Goal: Task Accomplishment & Management: Complete application form

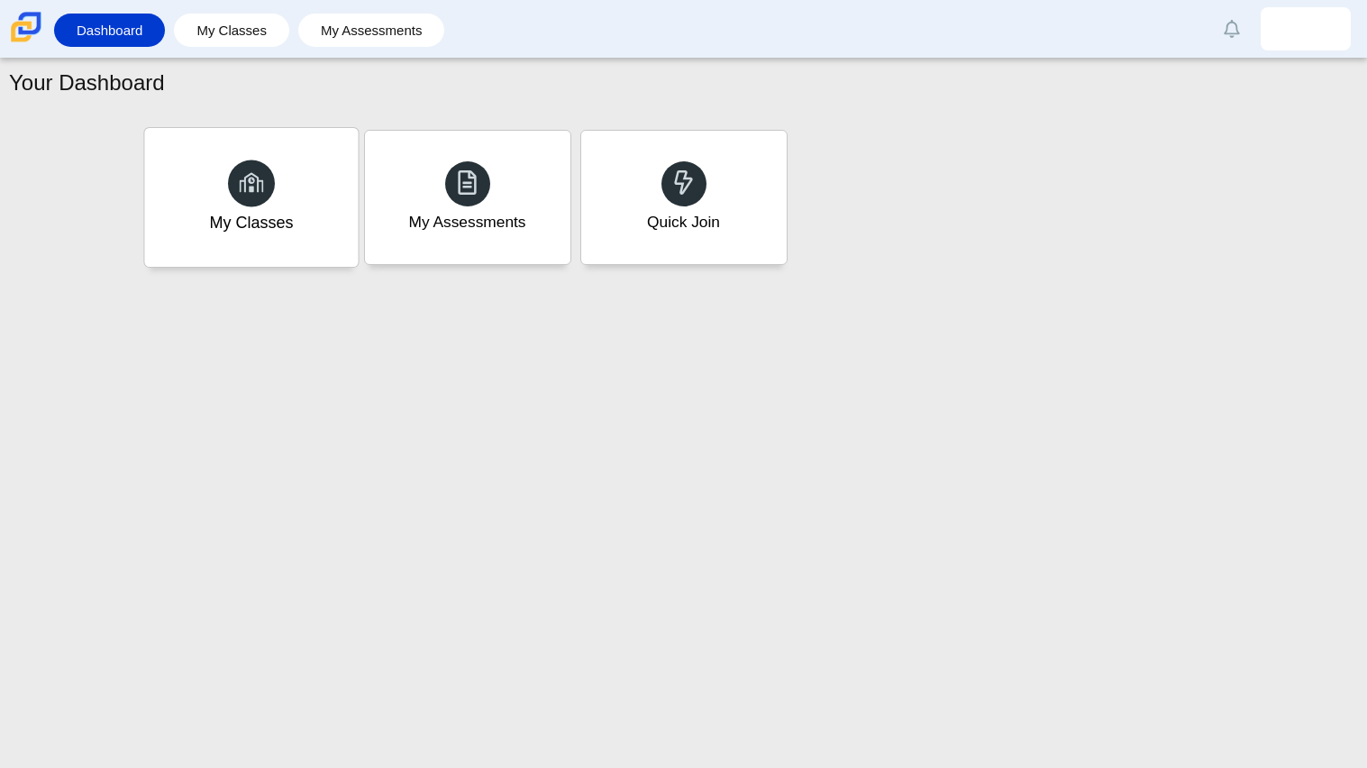
click at [352, 157] on div "My Classes" at bounding box center [251, 197] width 214 height 139
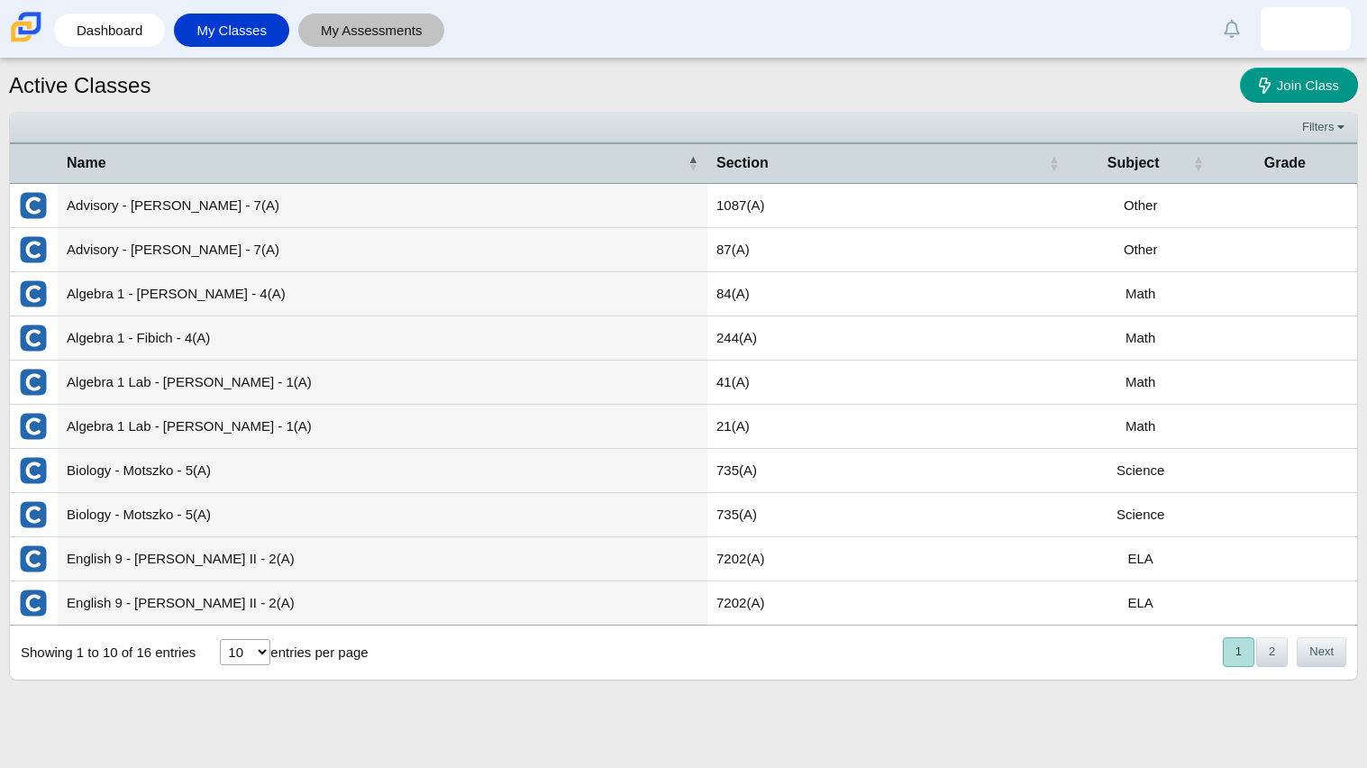
click at [327, 27] on link "My Assessments" at bounding box center [371, 30] width 129 height 33
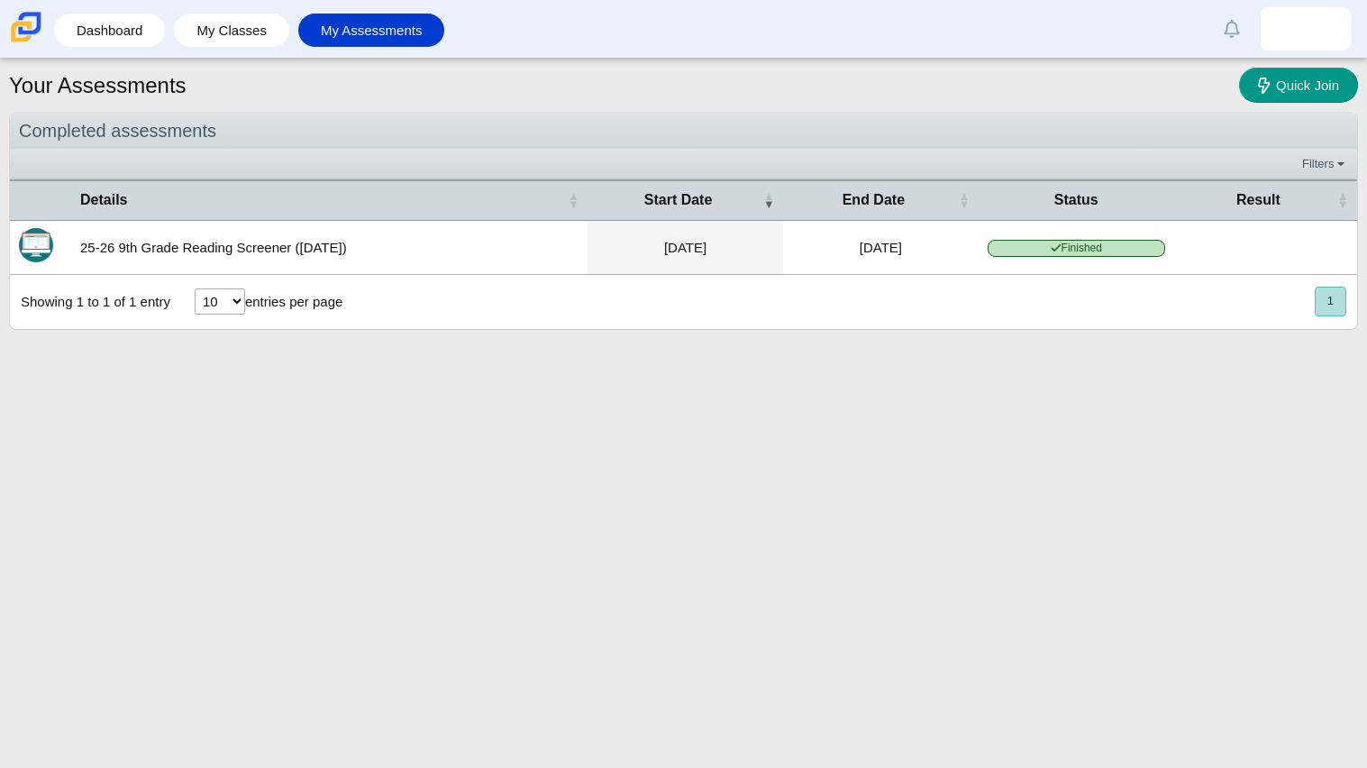
click at [680, 300] on div "Showing 1 to 1 of 1 entry 10 25 50 100 entries per page « Prev 1 Next »" at bounding box center [683, 302] width 1347 height 54
click at [80, 305] on div "Showing 1 to 1 of 1 entry" at bounding box center [90, 302] width 160 height 54
click at [1332, 295] on button "1" at bounding box center [1331, 302] width 32 height 30
click at [1330, 303] on button "1" at bounding box center [1331, 302] width 32 height 30
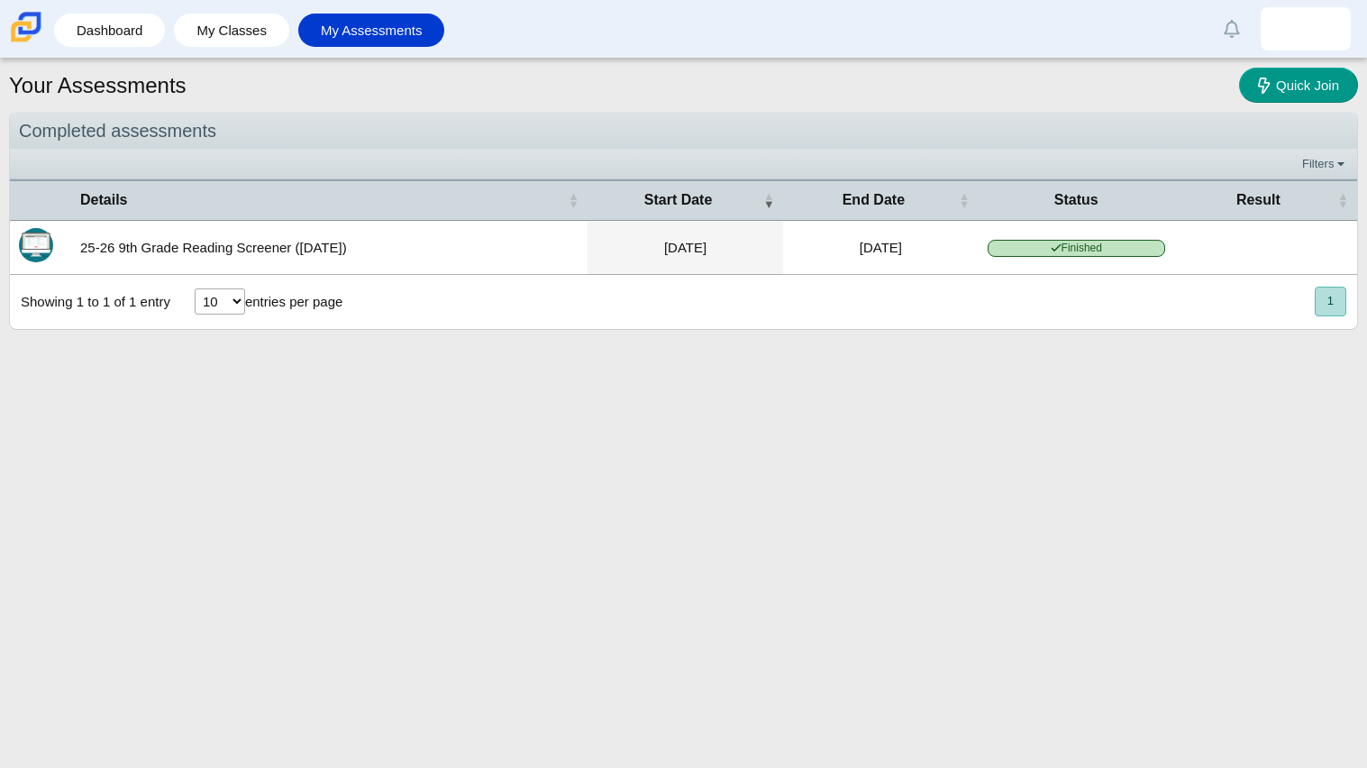
click at [1318, 306] on button "1" at bounding box center [1331, 302] width 32 height 30
click at [321, 21] on link "My Assessments" at bounding box center [371, 30] width 129 height 33
click at [1274, 62] on body "Dashboard My Classes My Assessments Alerts Loading… Show all Mark read Preferen…" at bounding box center [683, 384] width 1367 height 768
click at [1274, 74] on link "Quick Join" at bounding box center [1298, 85] width 119 height 35
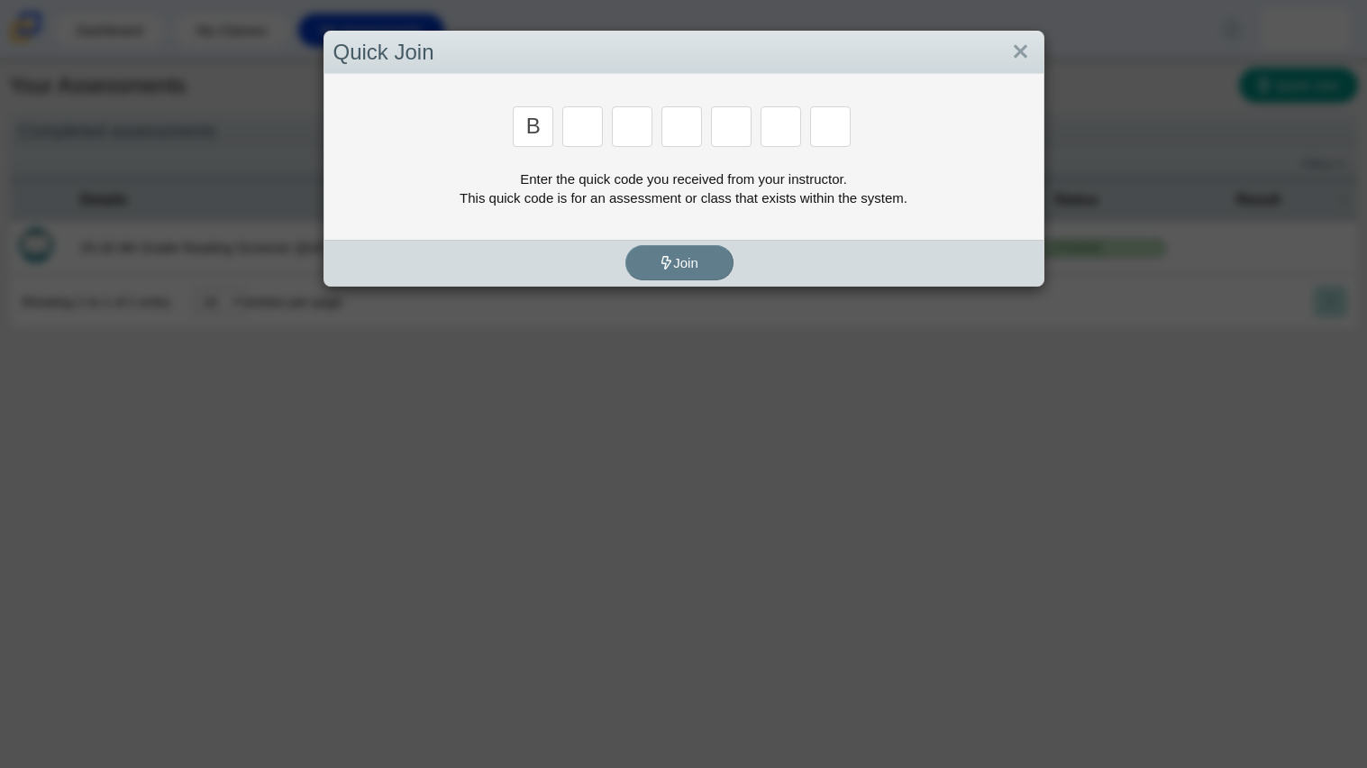
type input "b"
type input "w"
type input "8"
type input "w"
type input "z"
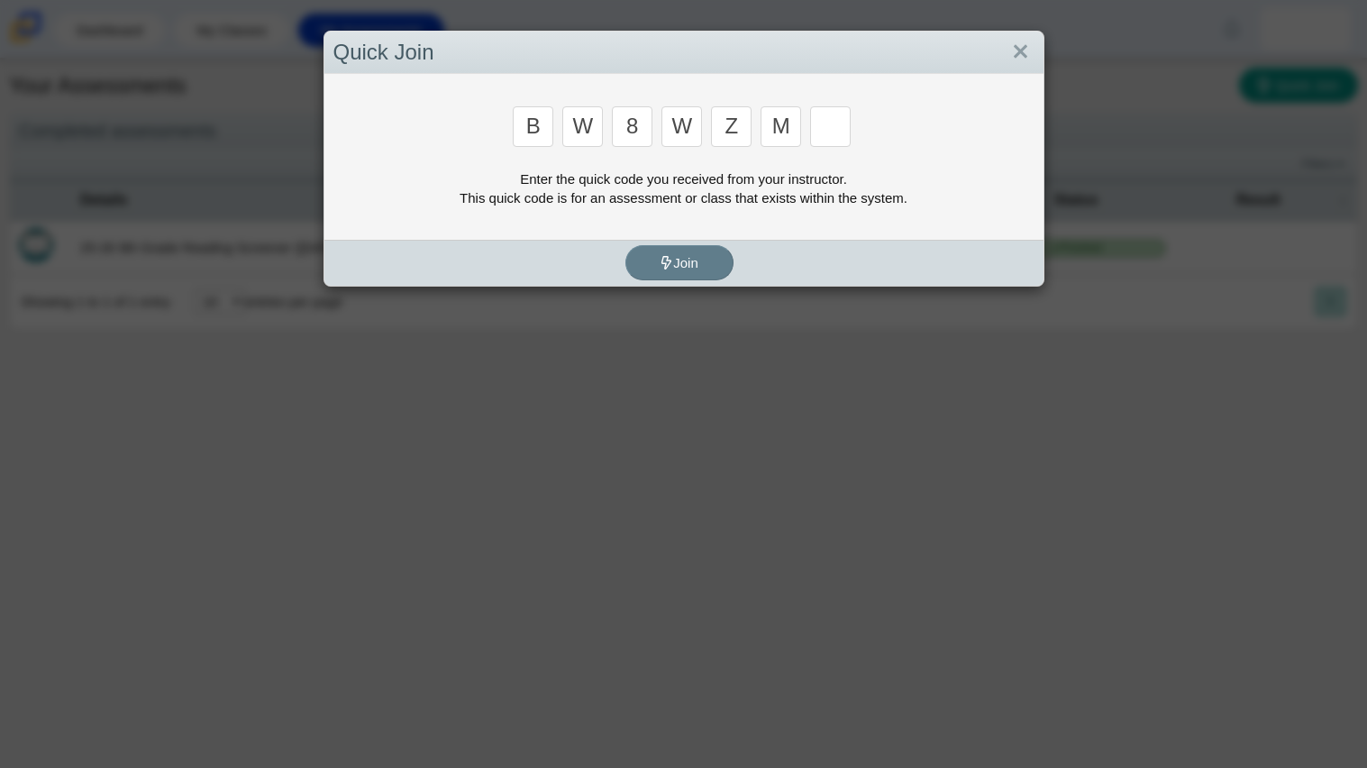
type input "m"
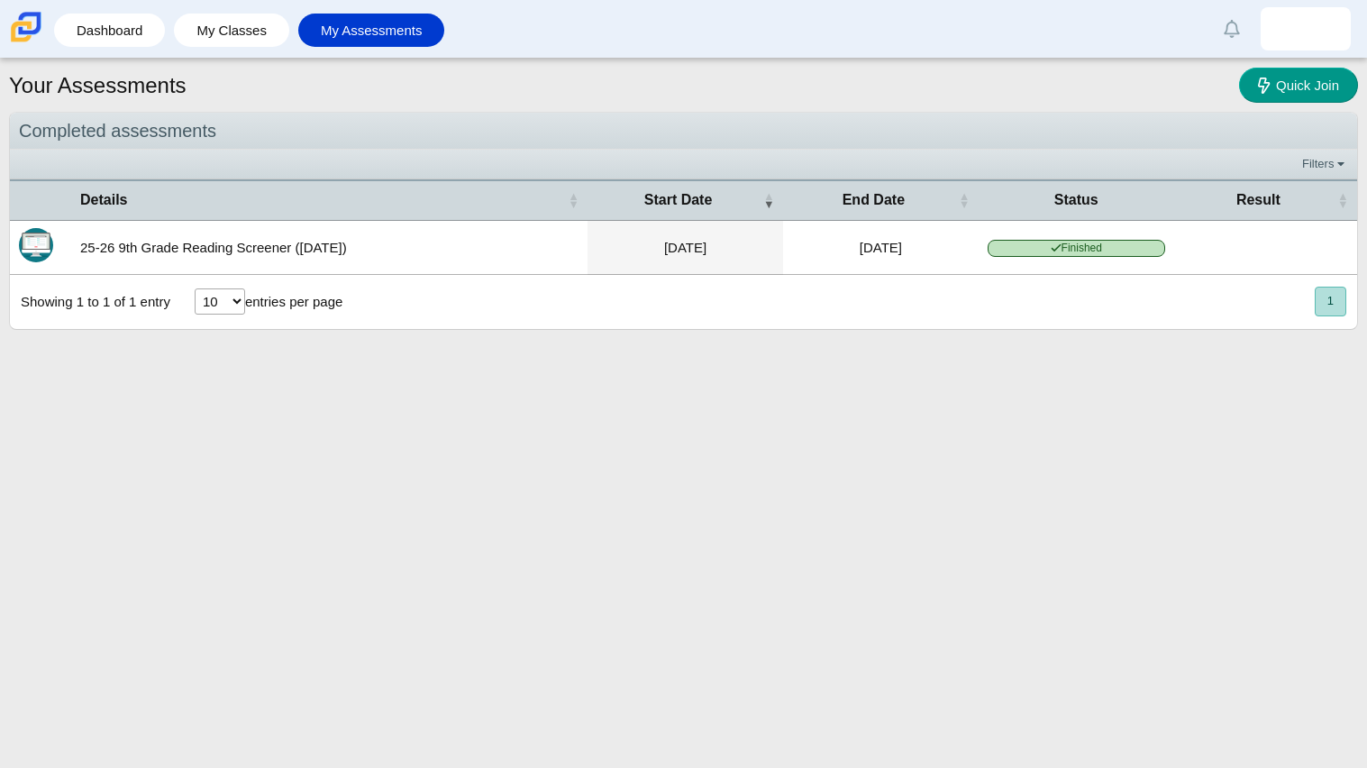
type input "v"
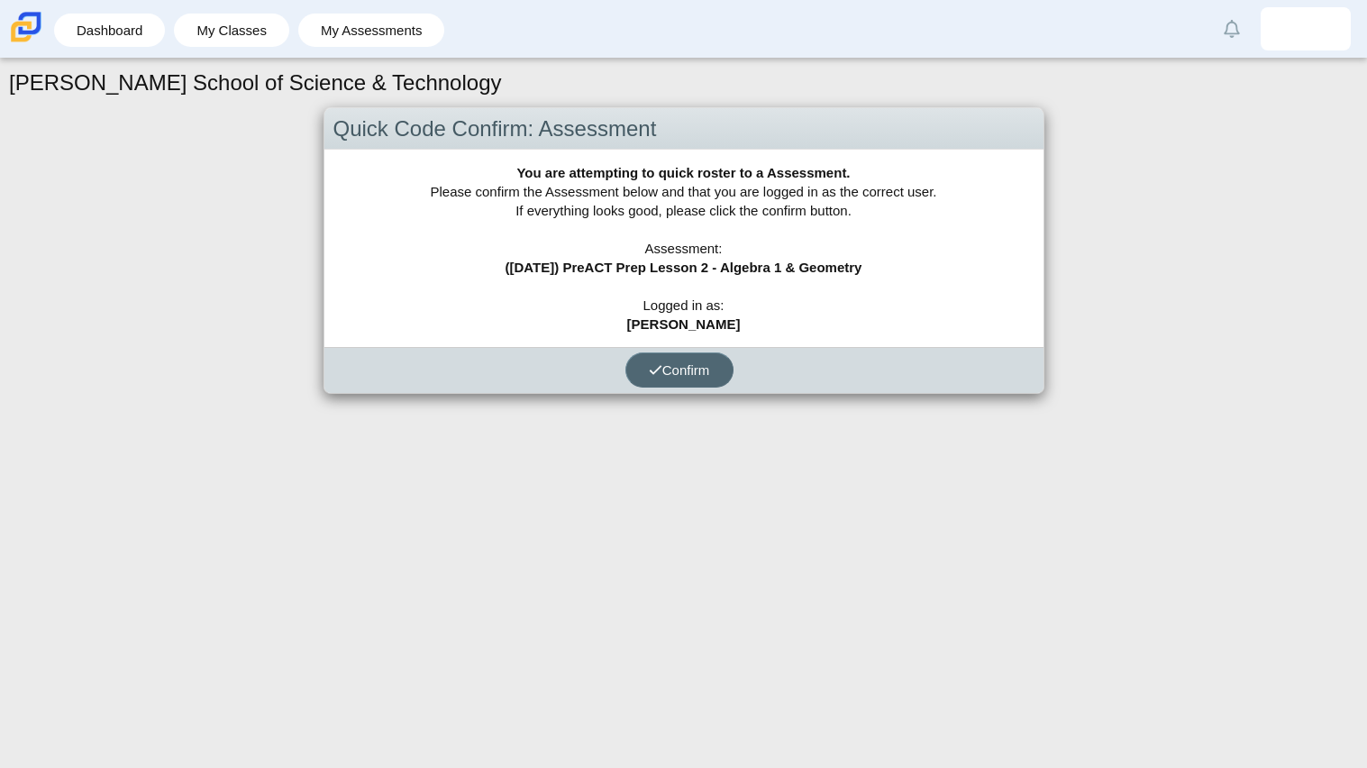
click at [712, 361] on button "Confirm" at bounding box center [679, 369] width 108 height 35
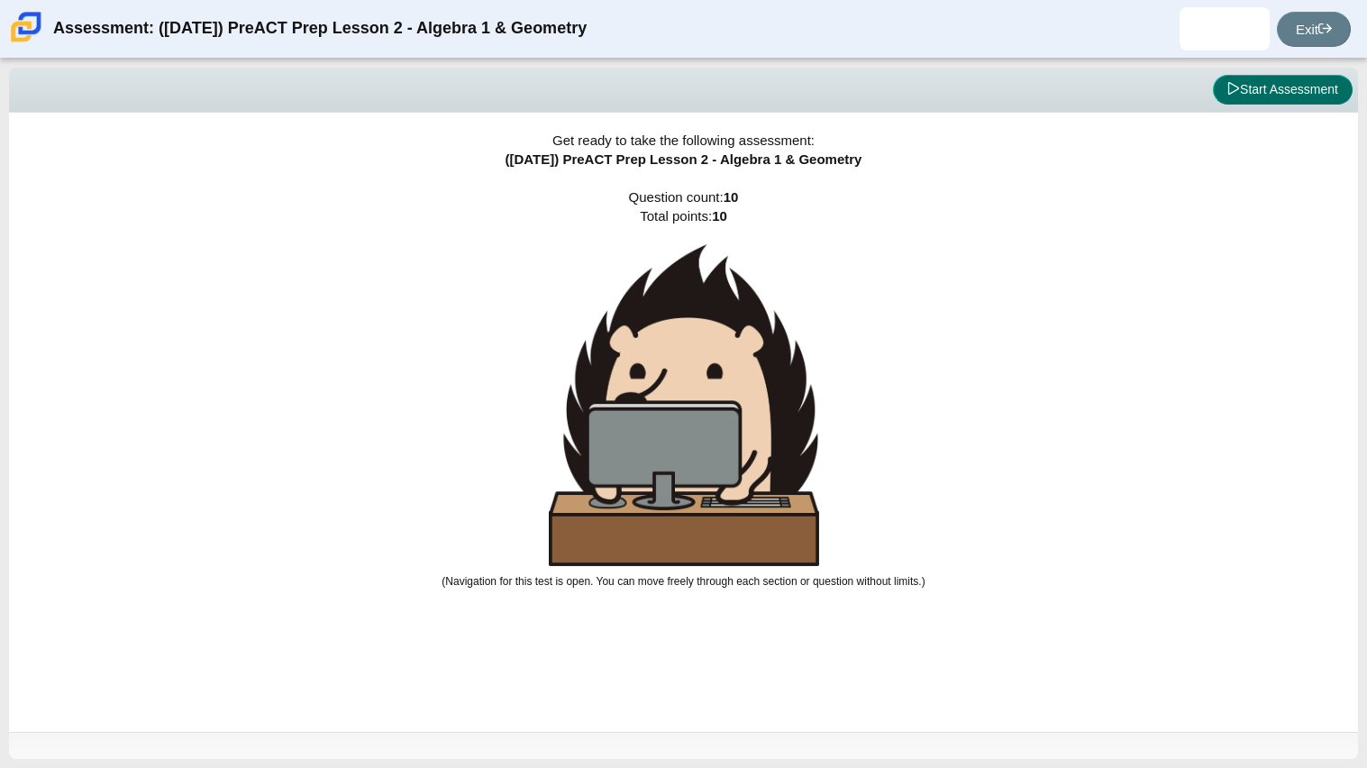
click at [1281, 89] on button "Start Assessment" at bounding box center [1283, 90] width 140 height 31
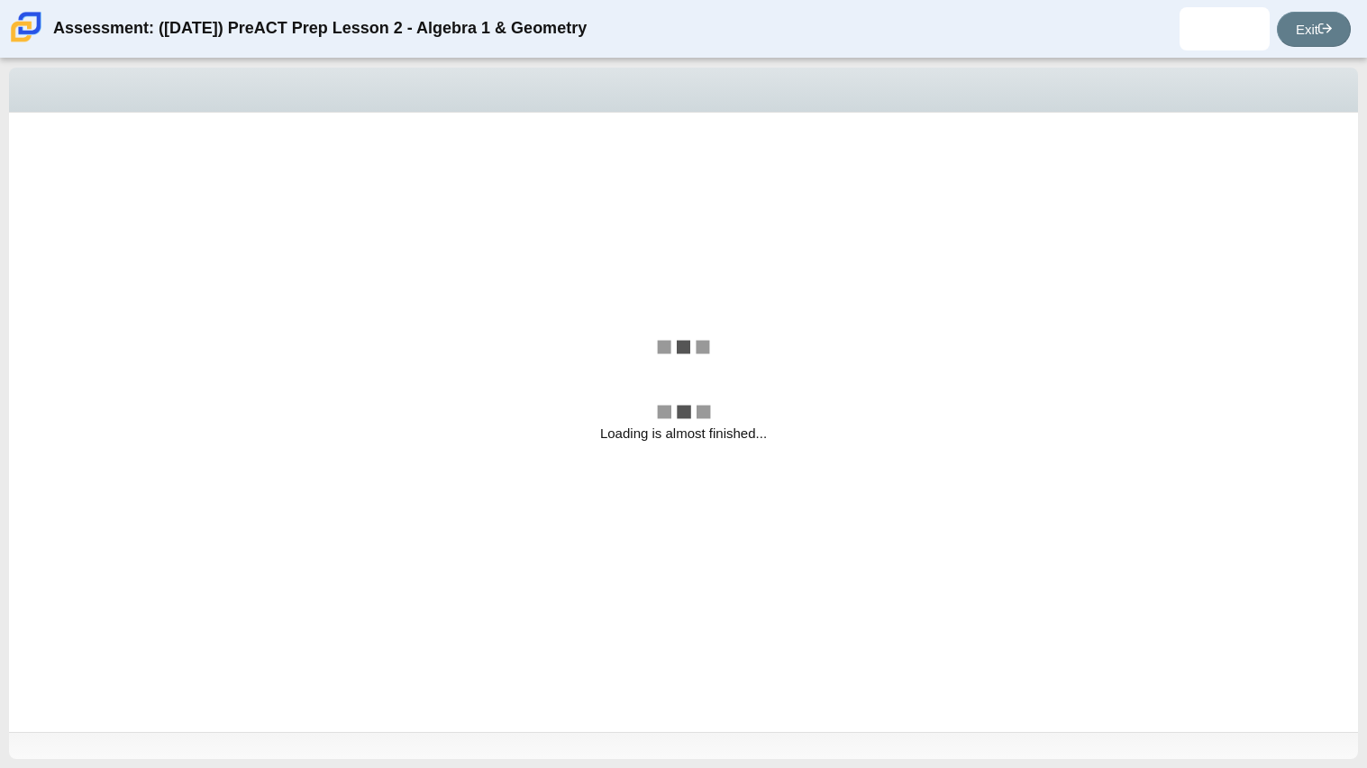
select select "bbf5d072-3e0b-44c4-9a12-6e7c9033f65b"
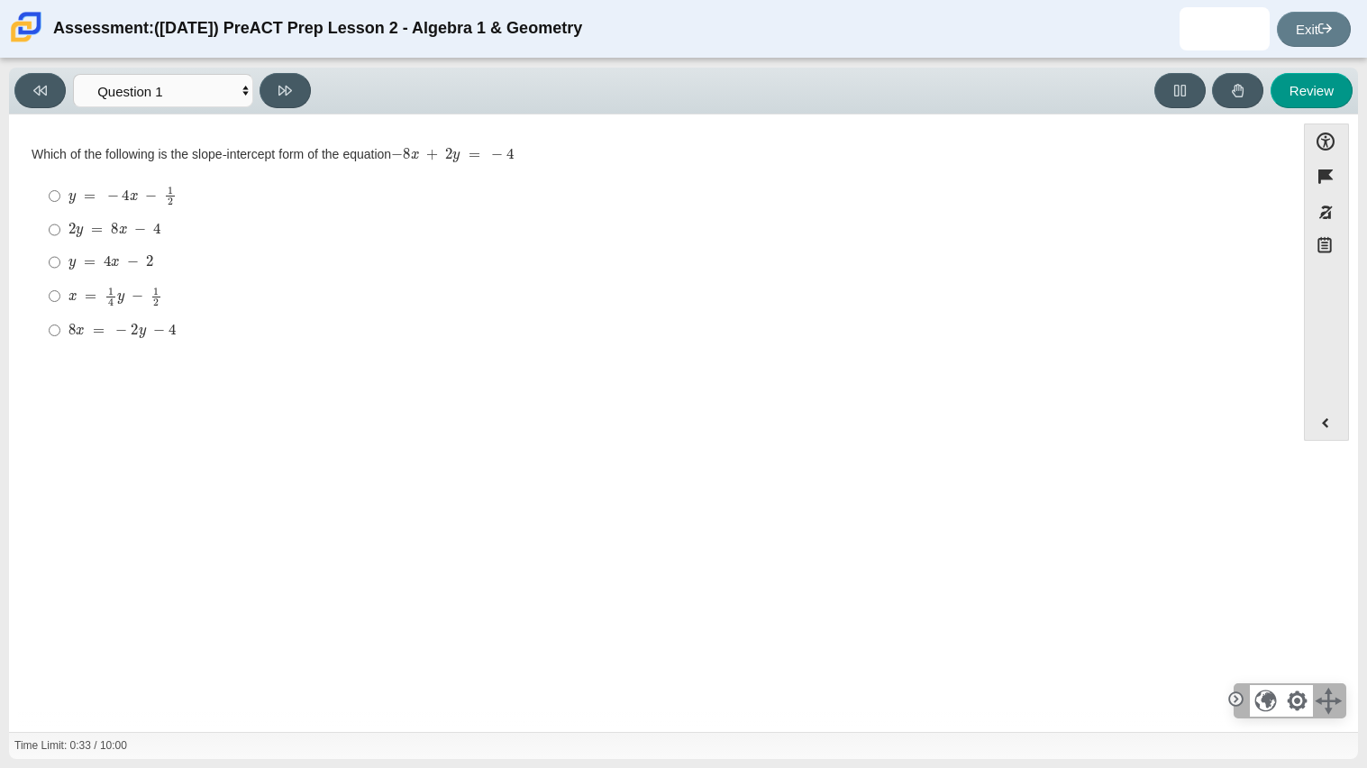
click at [91, 233] on mjx-c "Assessment items" at bounding box center [97, 229] width 12 height 10
click at [60, 233] on input "2 y = 8 x − 4 2 y = 8 x − 4" at bounding box center [55, 230] width 12 height 32
radio input "true"
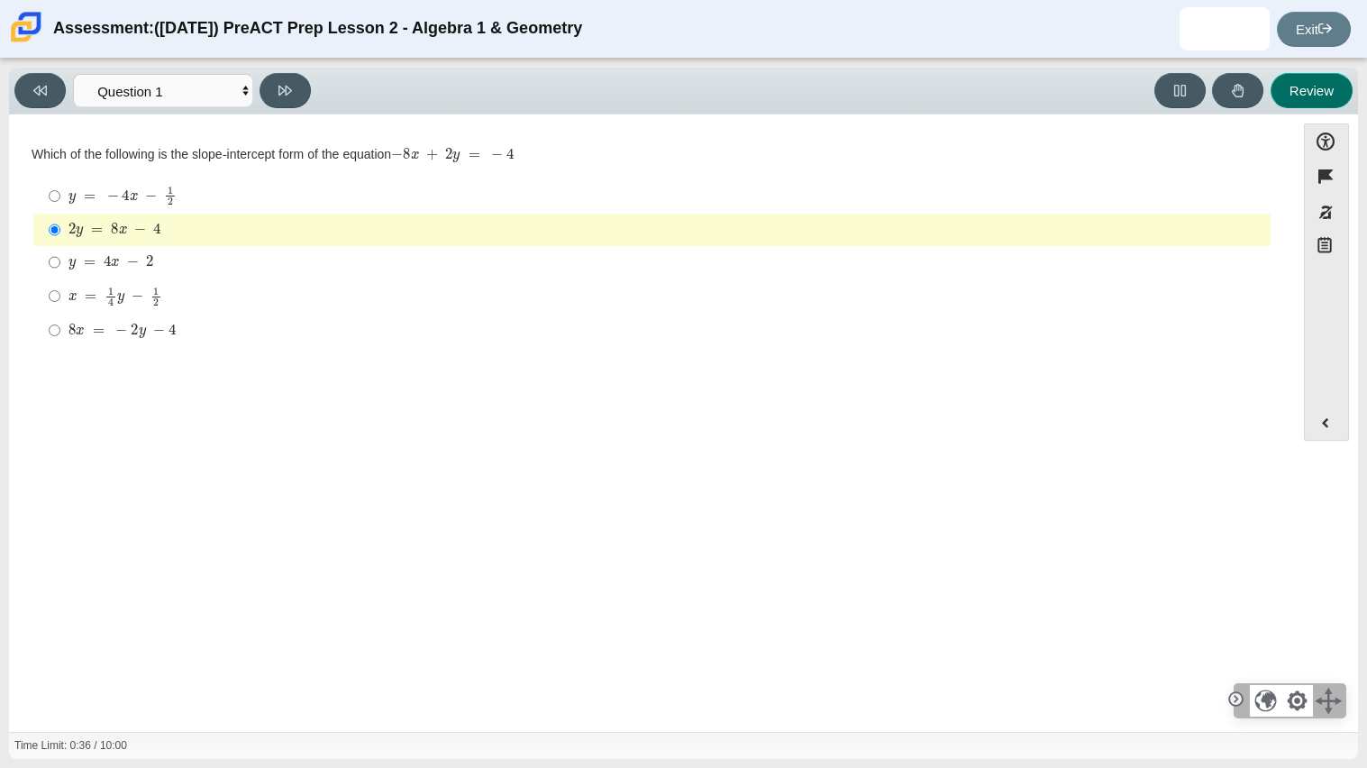
click at [1313, 92] on button "Review" at bounding box center [1312, 90] width 82 height 35
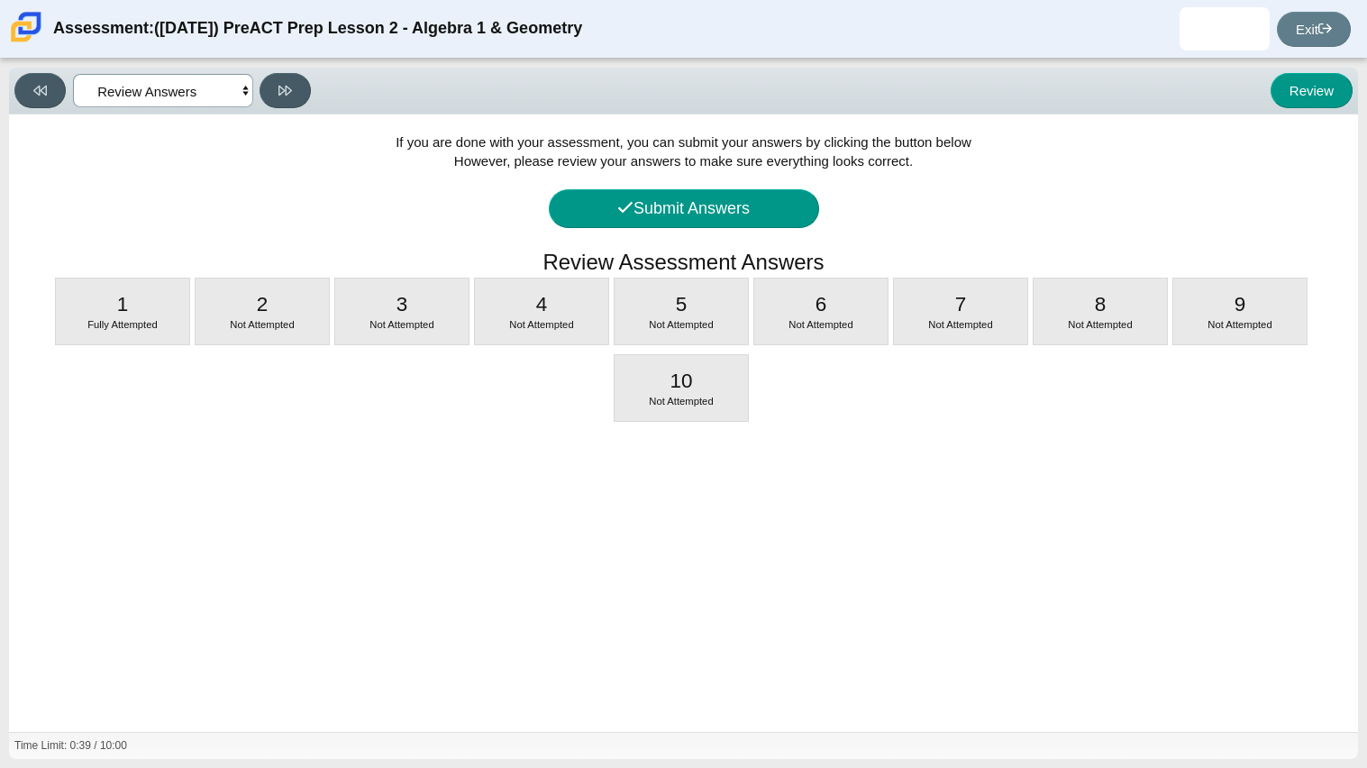
click at [159, 88] on select "Questions Question 1 Question 2 Question 3 Question 4 Question 5 Question 6 Que…" at bounding box center [163, 90] width 180 height 33
click at [73, 74] on select "Questions Question 1 Question 2 Question 3 Question 4 Question 5 Question 6 Que…" at bounding box center [163, 90] width 180 height 33
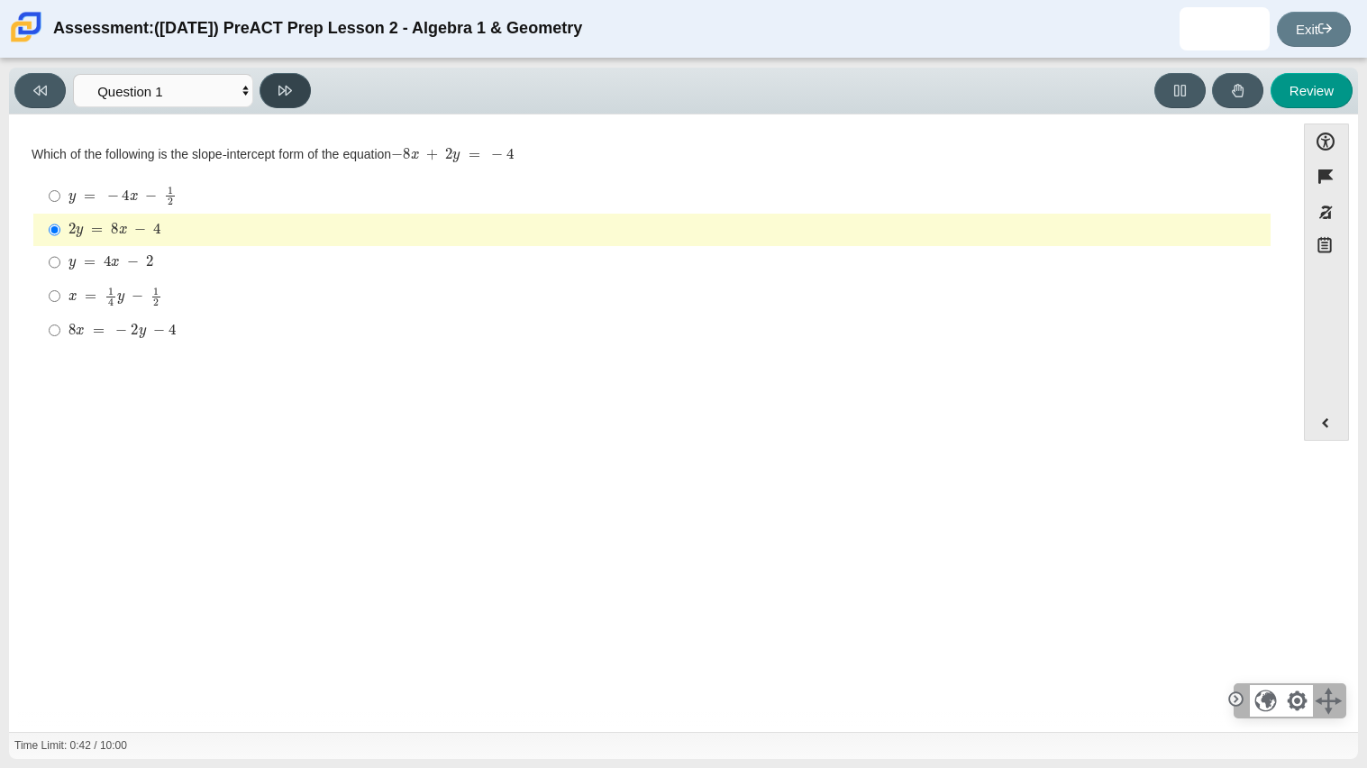
click at [275, 102] on button at bounding box center [285, 90] width 51 height 35
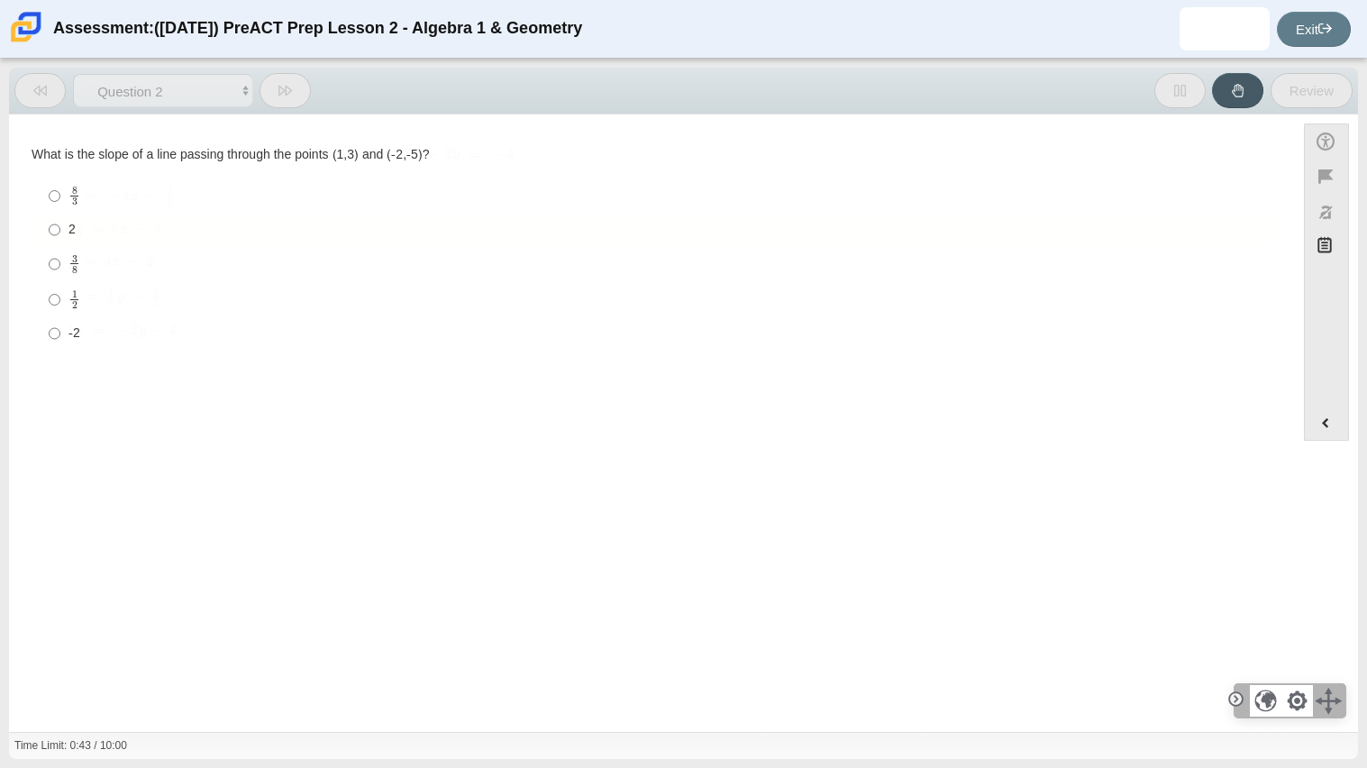
click at [275, 102] on button at bounding box center [285, 90] width 51 height 35
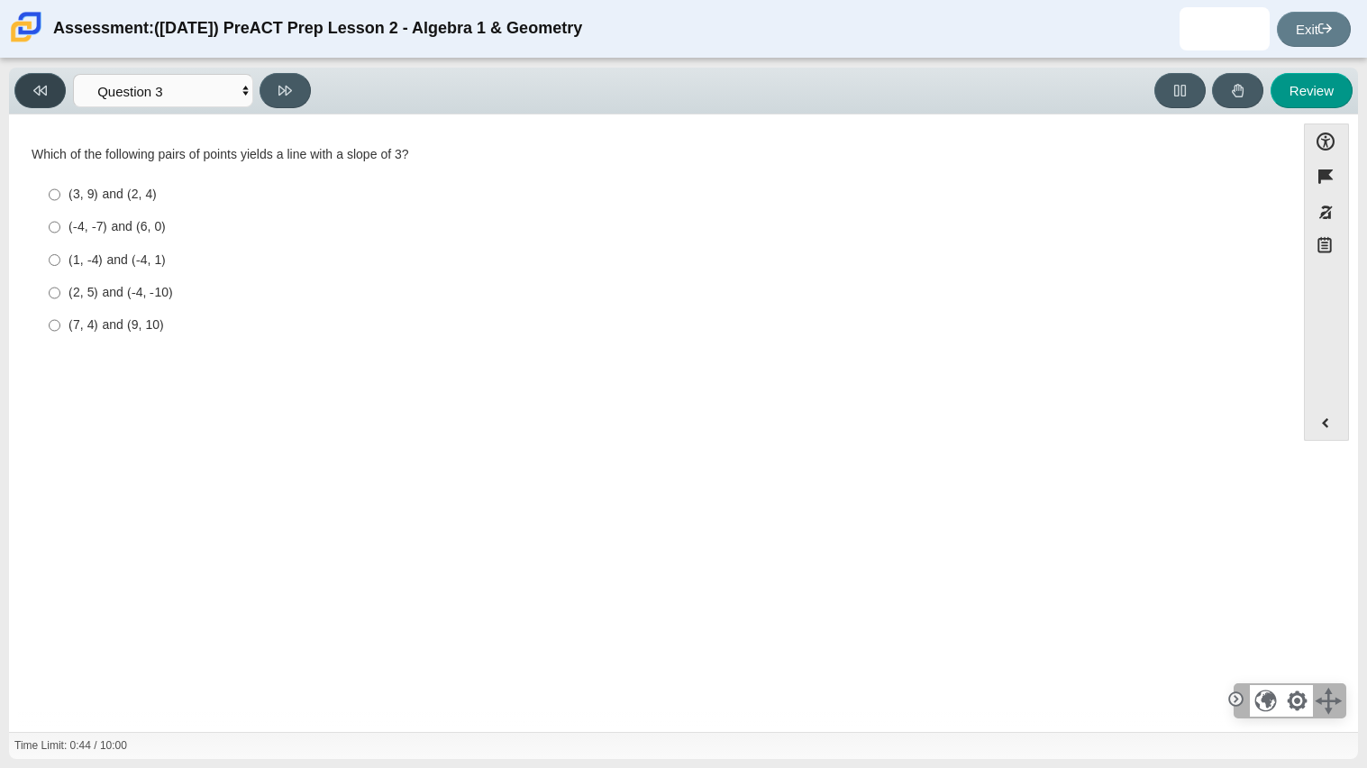
click at [64, 94] on button at bounding box center [39, 90] width 51 height 35
select select "ed62e223-81bd-4cbf-ab48-ab975844bd1f"
click at [55, 194] on input "8 3 8 thirds" at bounding box center [55, 195] width 12 height 35
radio input "true"
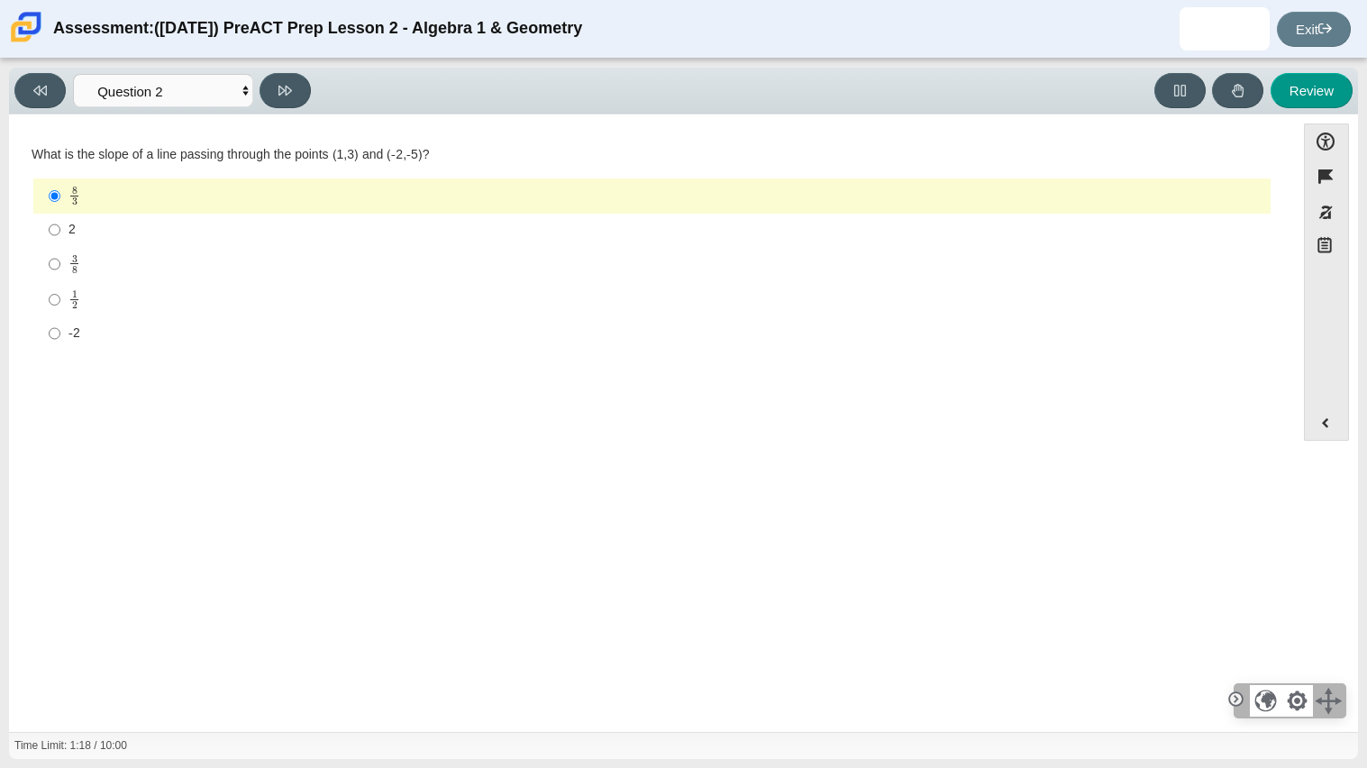
click at [212, 221] on div "2" at bounding box center [665, 230] width 1195 height 18
click at [60, 220] on input "2 2" at bounding box center [55, 230] width 12 height 32
radio input "true"
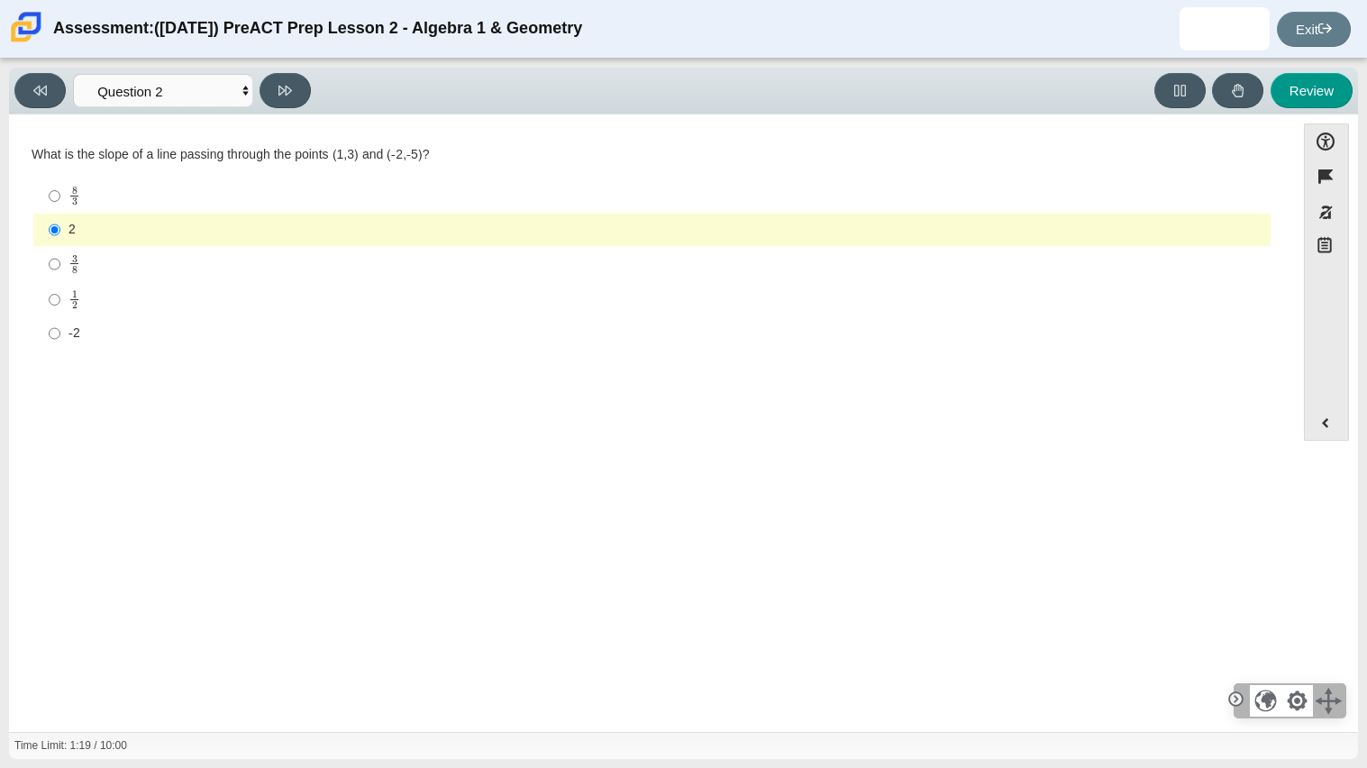
click at [205, 194] on div "8 3" at bounding box center [665, 196] width 1195 height 21
click at [60, 194] on input "8 3 8 thirds" at bounding box center [55, 195] width 12 height 35
radio input "true"
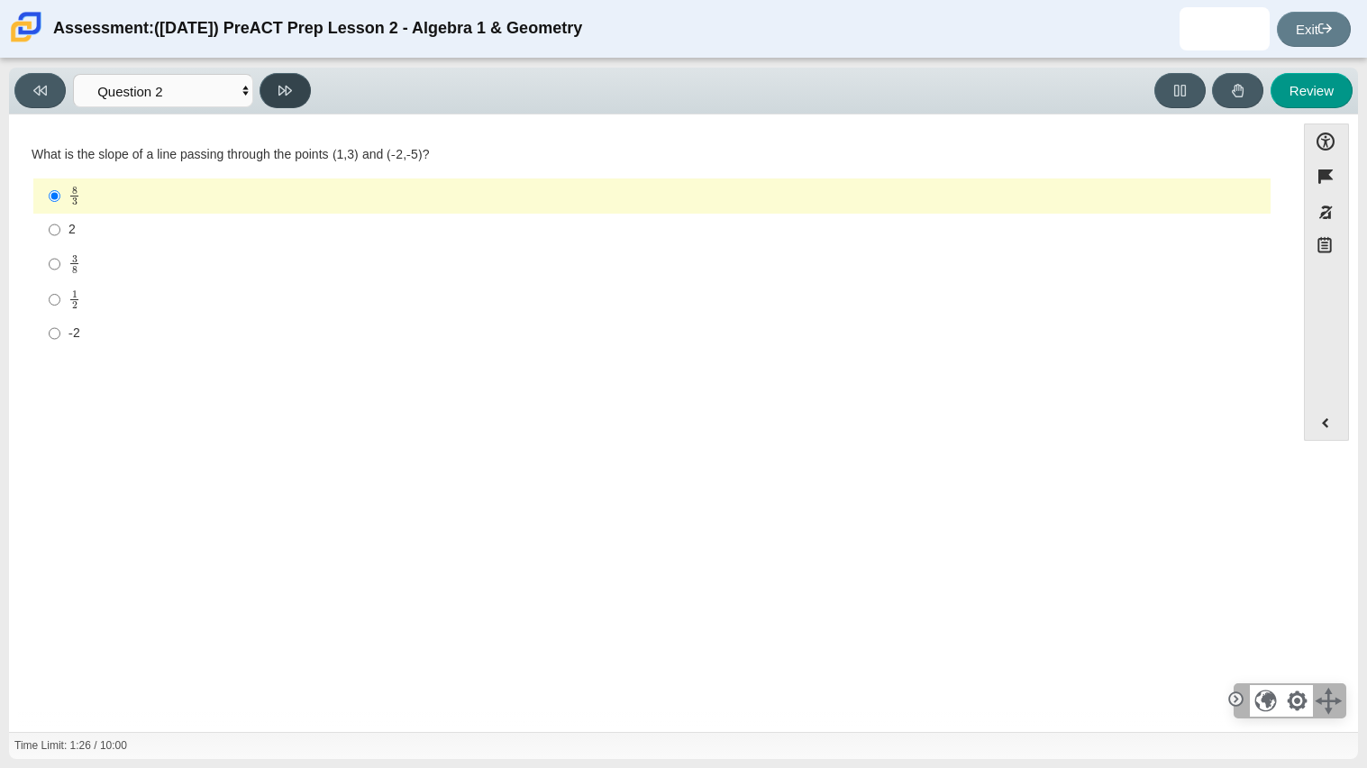
click at [305, 90] on button at bounding box center [285, 90] width 51 height 35
click at [260, 73] on button at bounding box center [285, 90] width 51 height 35
select select "97f4f5fa-a52e-4fed-af51-565bfcdf47cb"
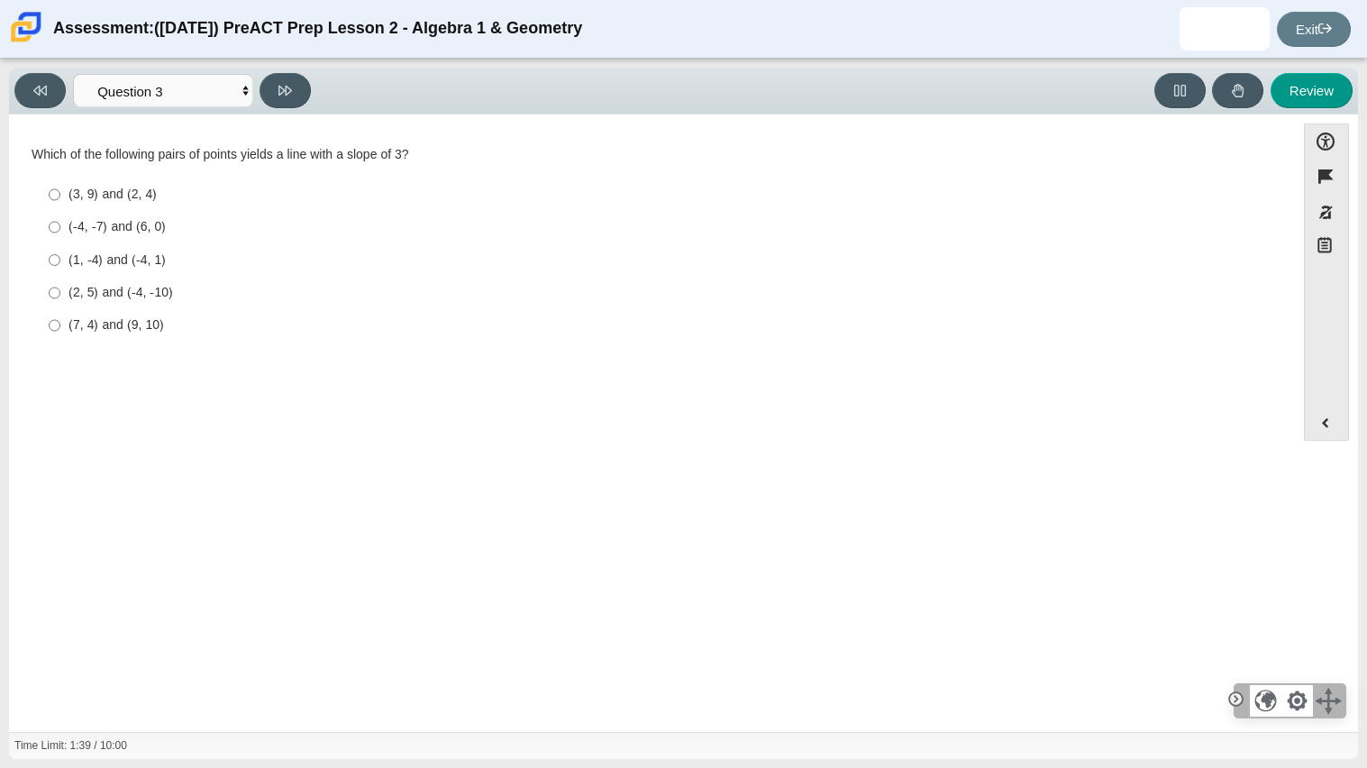
click at [44, 328] on label "(7, 4) and (9, 10) (7, 4) and (9, 10)" at bounding box center [653, 325] width 1235 height 32
click at [49, 328] on input "(7, 4) and (9, 10) (7, 4) and (9, 10)" at bounding box center [55, 325] width 12 height 32
radio input "true"
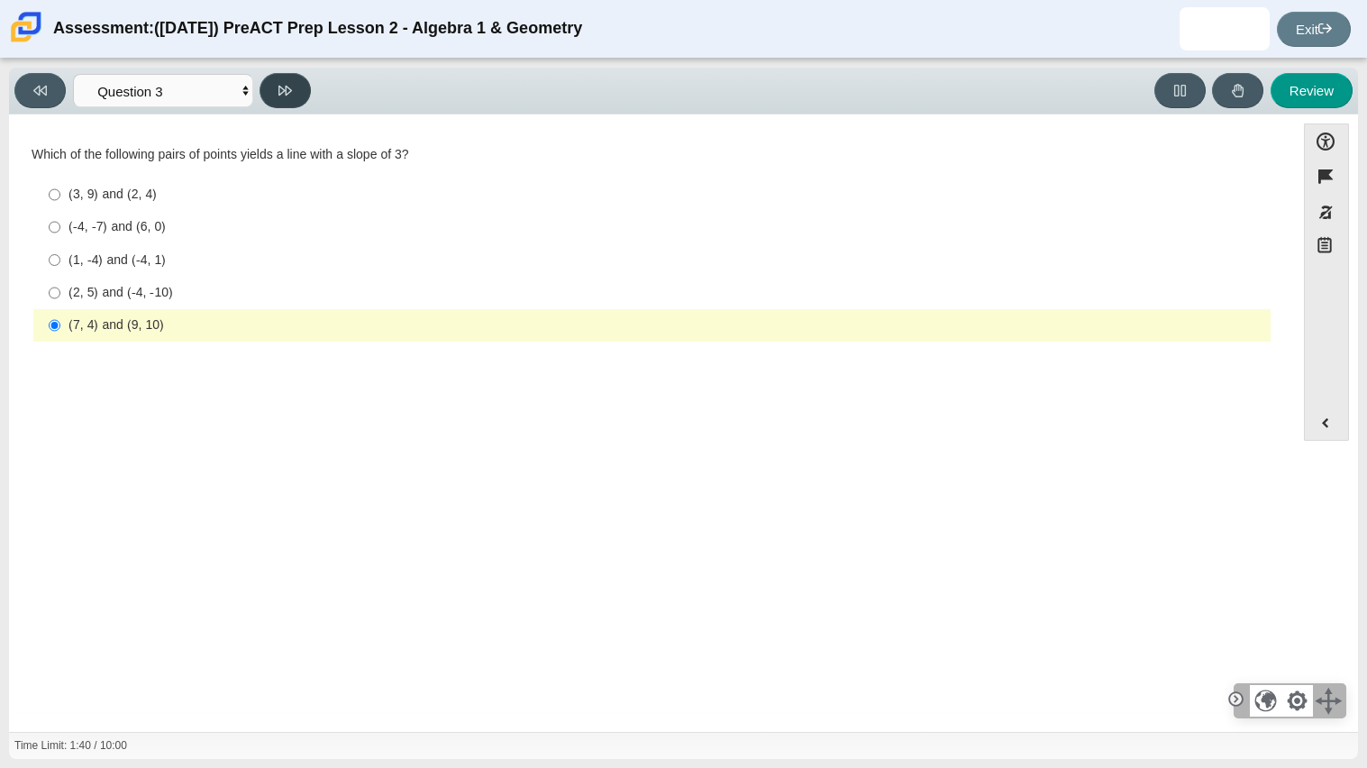
click at [269, 96] on button at bounding box center [285, 90] width 51 height 35
select select "89427bb7-e313-4f00-988f-8b8255897029"
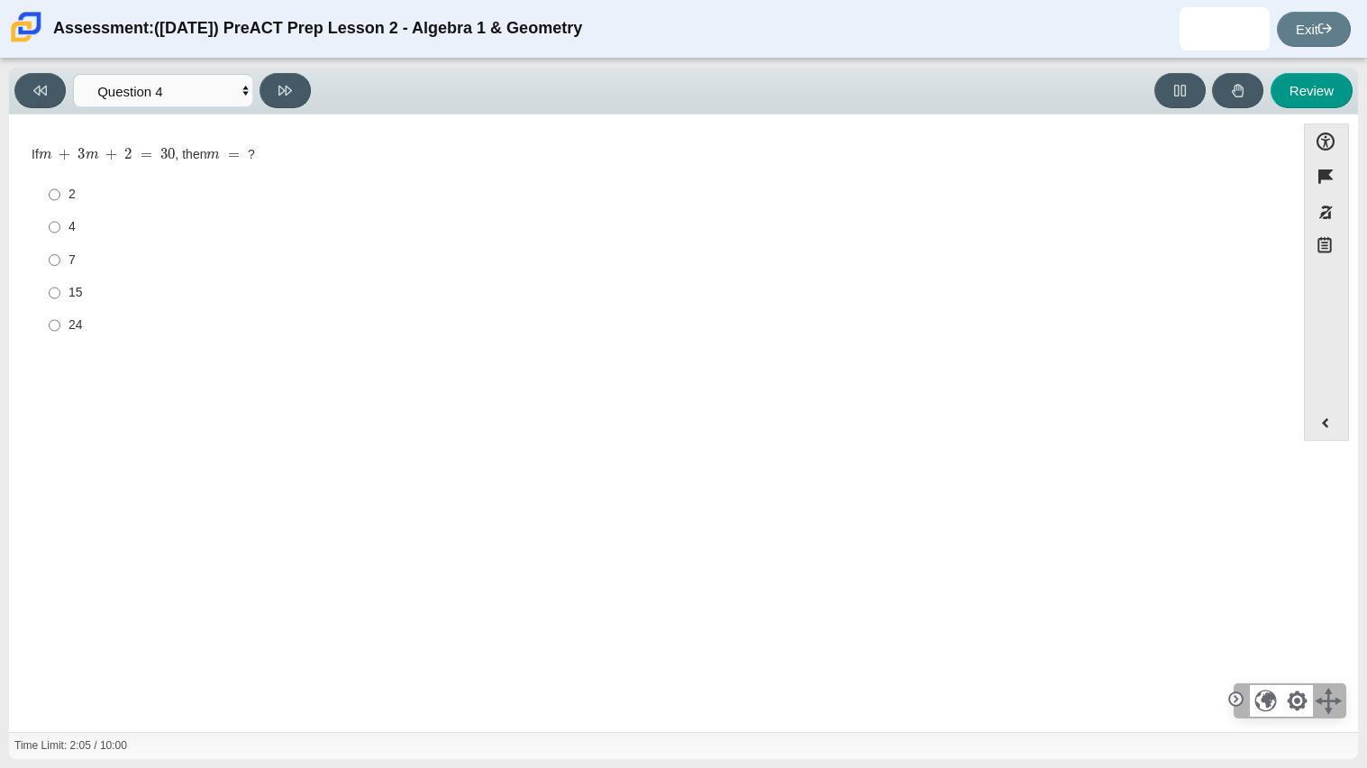
click at [45, 259] on label "7 7" at bounding box center [653, 259] width 1235 height 32
click at [49, 259] on input "7 7" at bounding box center [55, 259] width 12 height 32
radio input "true"
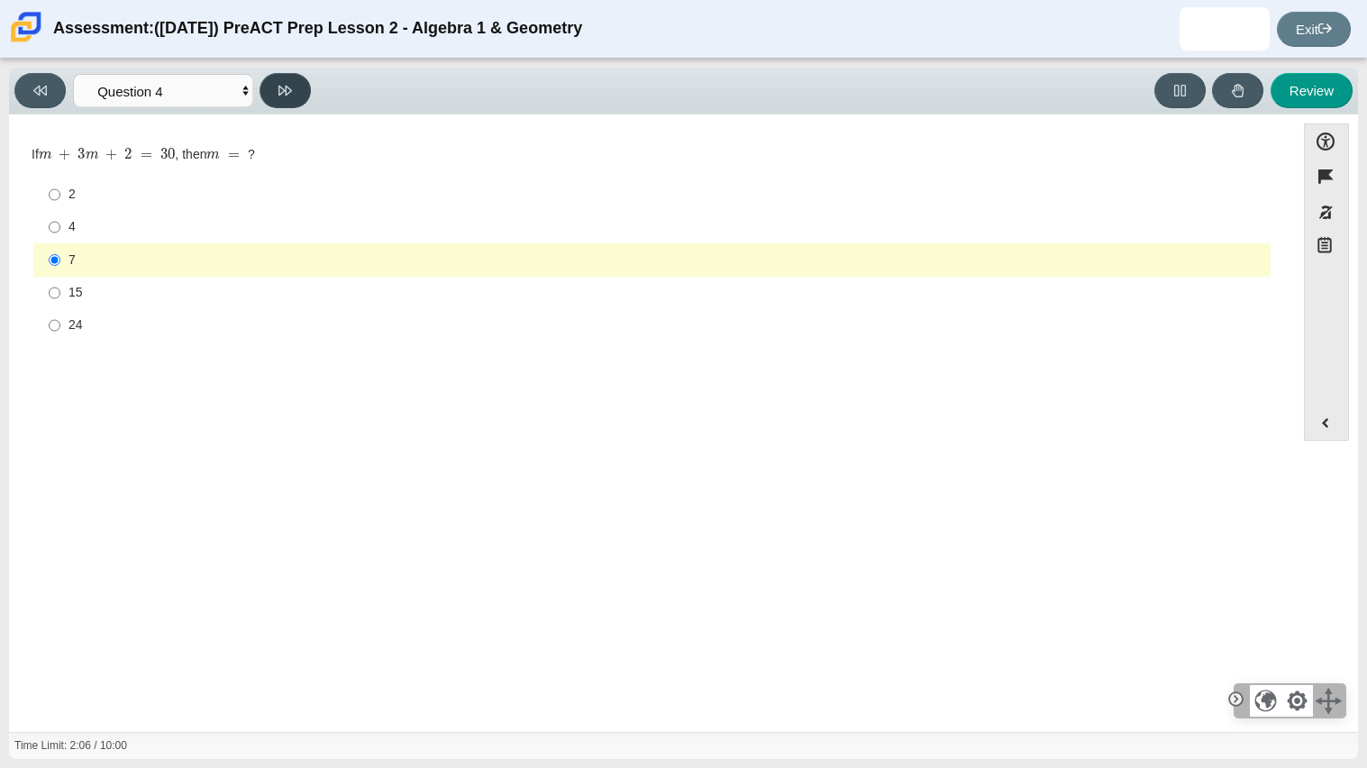
click at [282, 101] on button at bounding box center [285, 90] width 51 height 35
select select "489dcffd-4e6a-49cf-a9d6-ad1d4a911a4e"
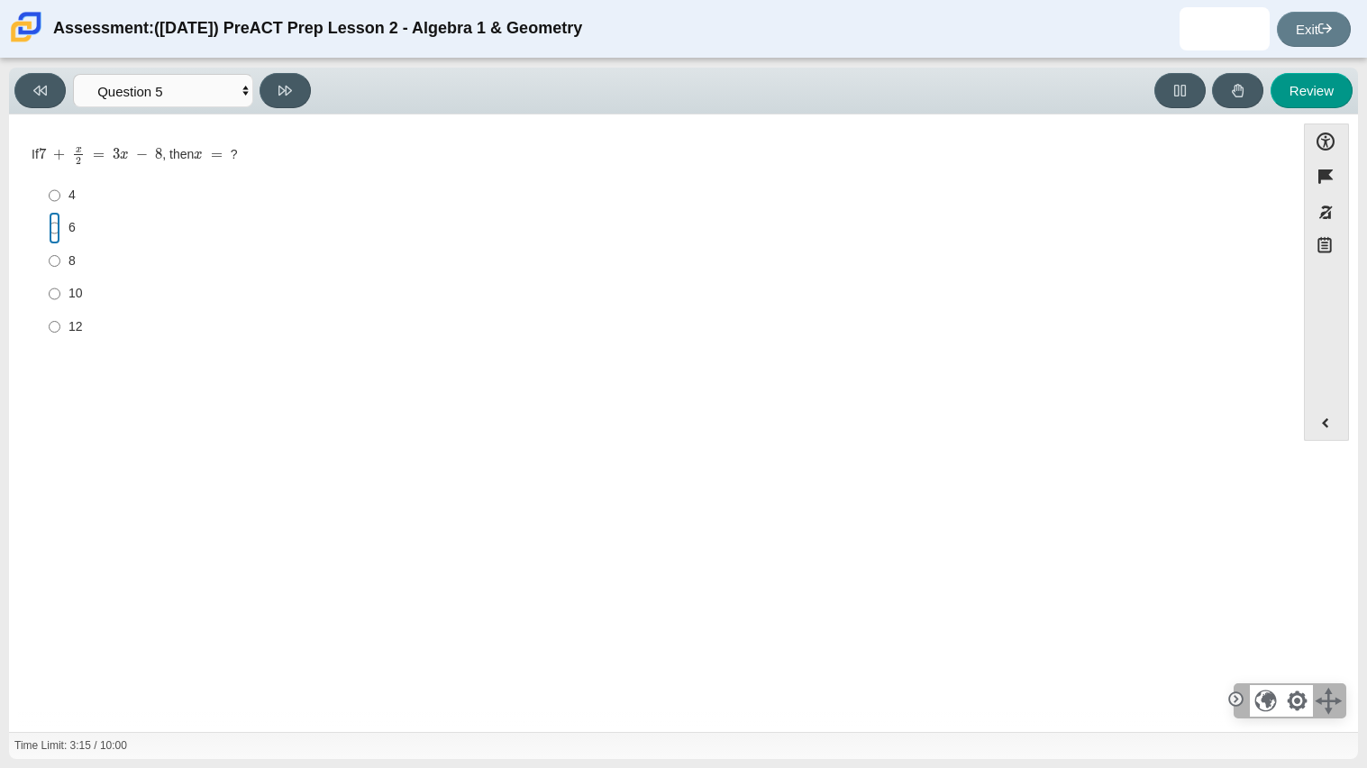
click at [54, 232] on input "6 6" at bounding box center [55, 228] width 12 height 32
radio input "true"
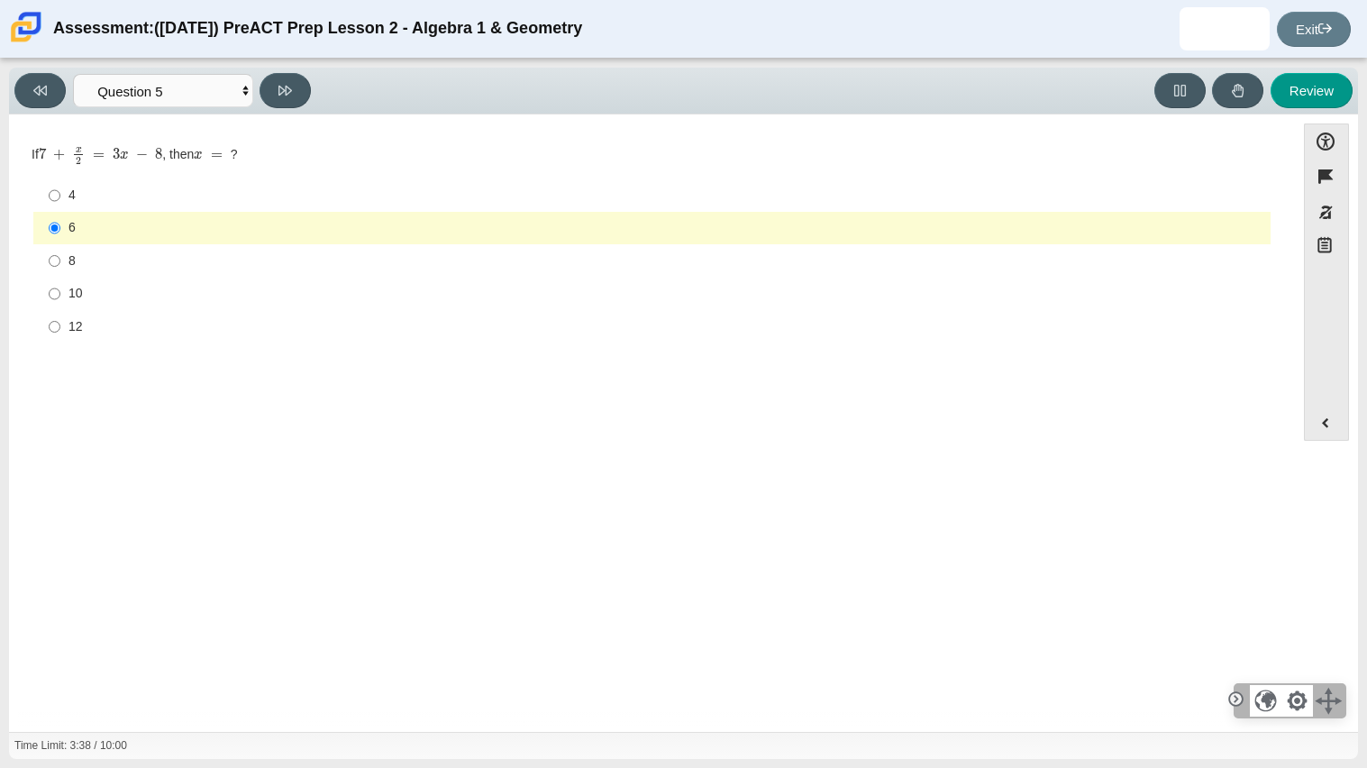
click at [117, 271] on label "8 8" at bounding box center [653, 260] width 1235 height 32
click at [60, 271] on input "8 8" at bounding box center [55, 260] width 12 height 32
radio input "true"
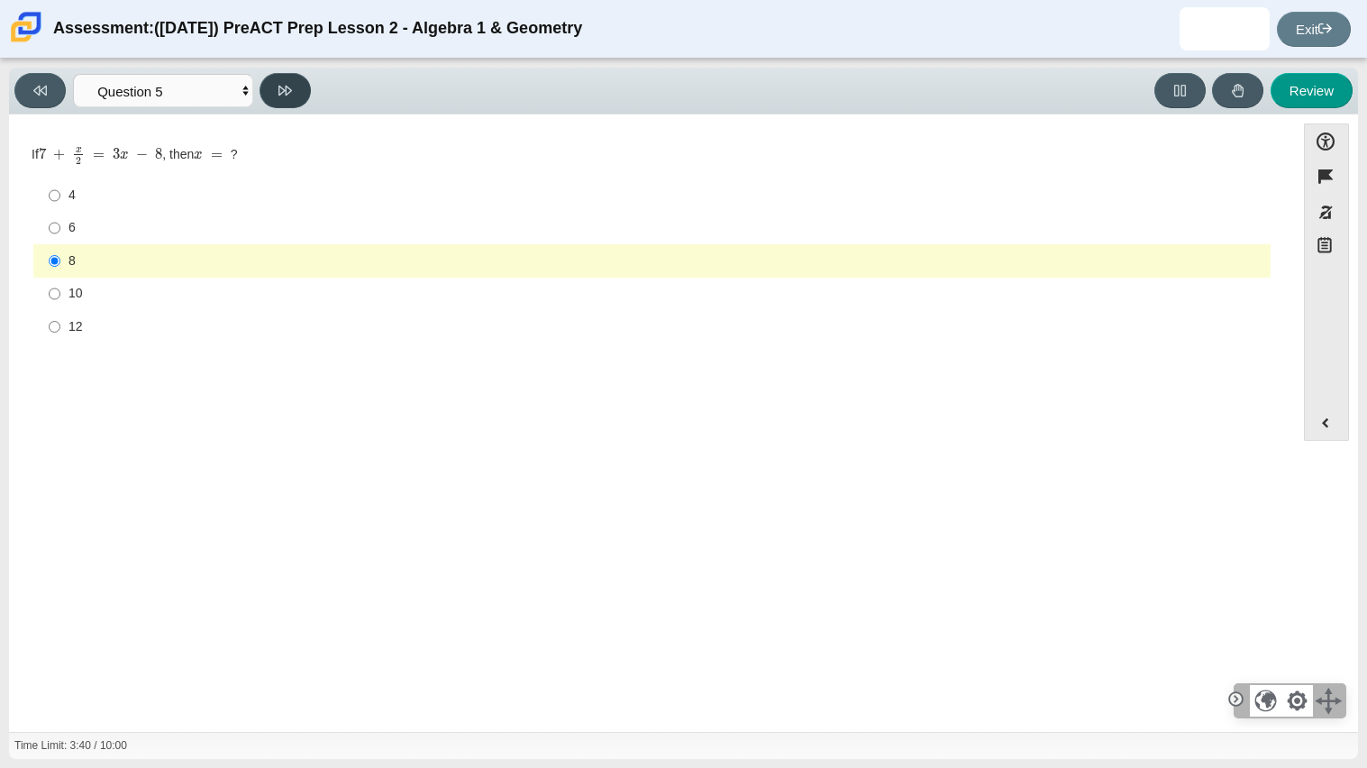
click at [277, 87] on button at bounding box center [285, 90] width 51 height 35
select select "210571de-36a6-4d8e-a361-ceff8ef801dc"
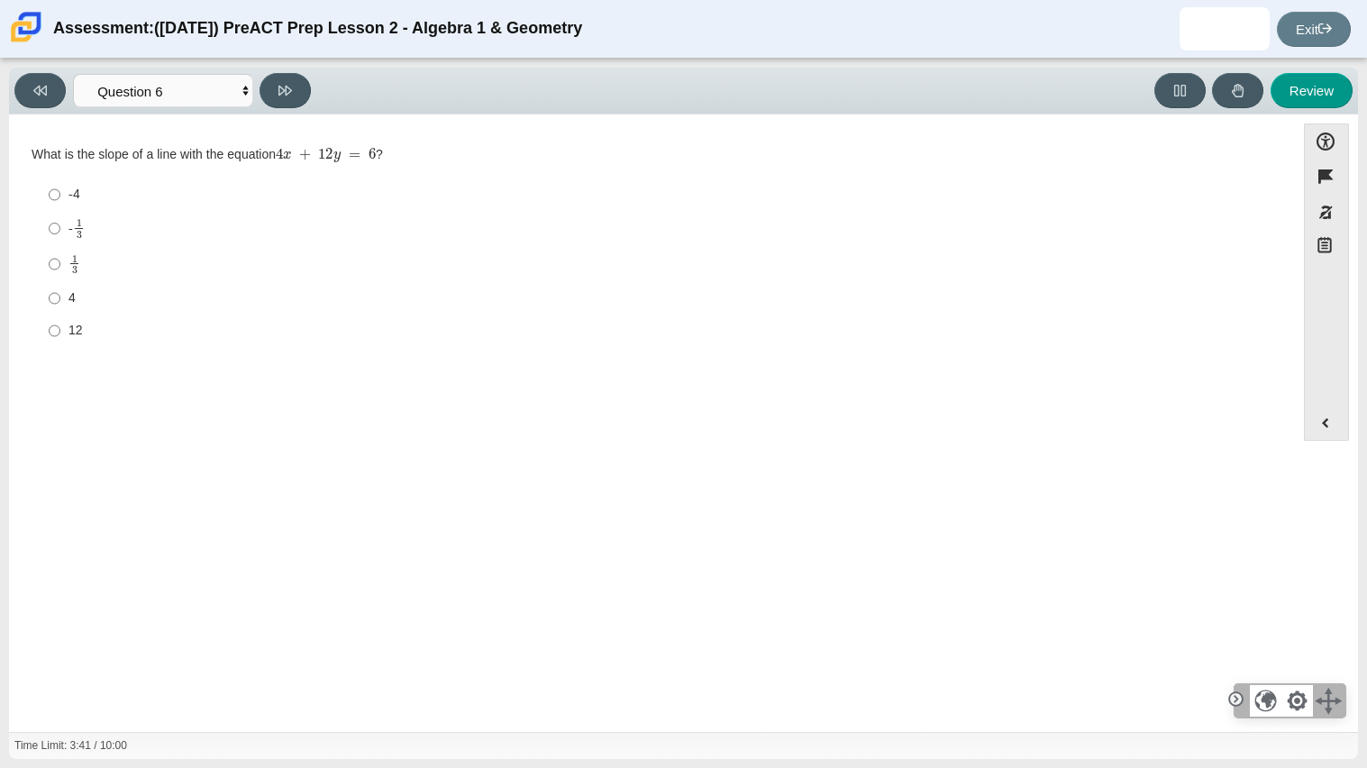
click at [223, 319] on label "12 12" at bounding box center [653, 330] width 1235 height 32
click at [60, 319] on input "12 12" at bounding box center [55, 330] width 12 height 32
radio input "true"
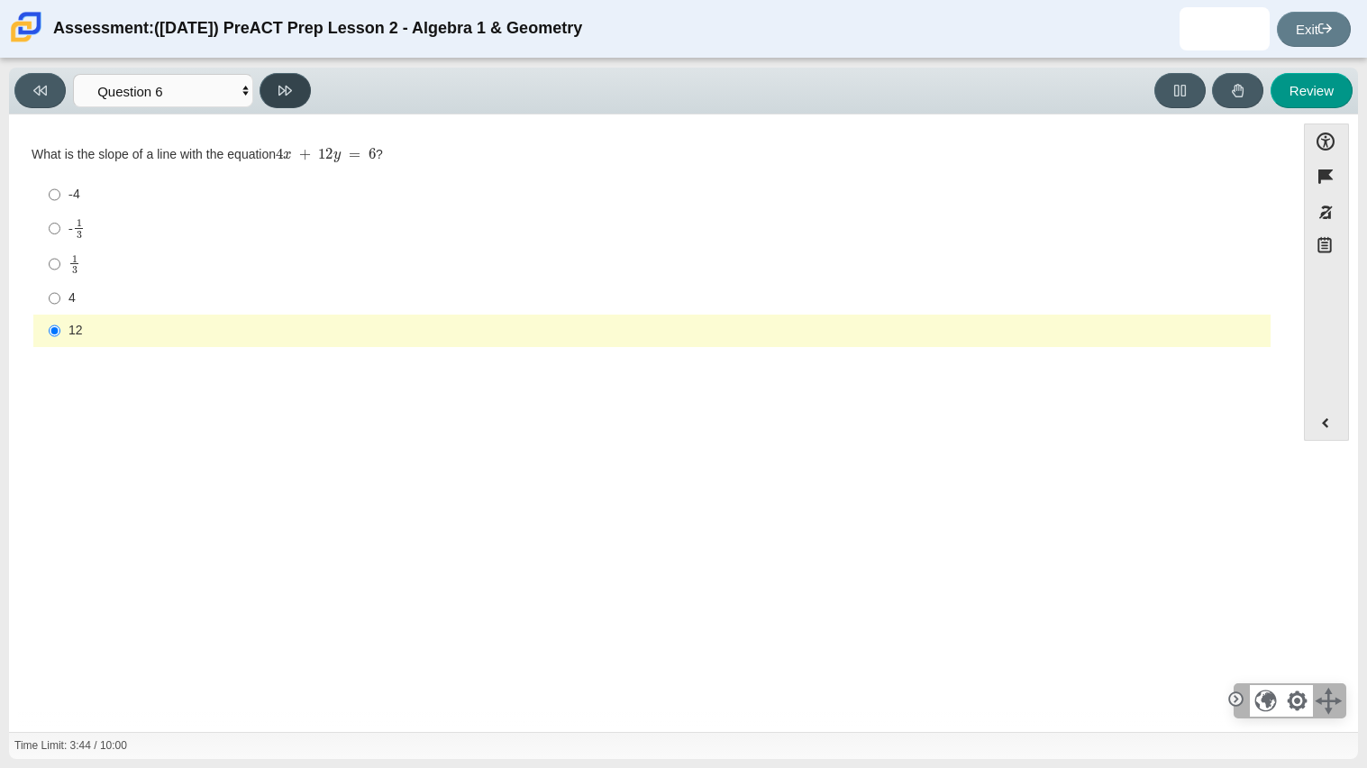
click at [278, 96] on icon at bounding box center [285, 91] width 14 height 14
select select "ec95ace6-bebc-42b8-9428-40567494d4da"
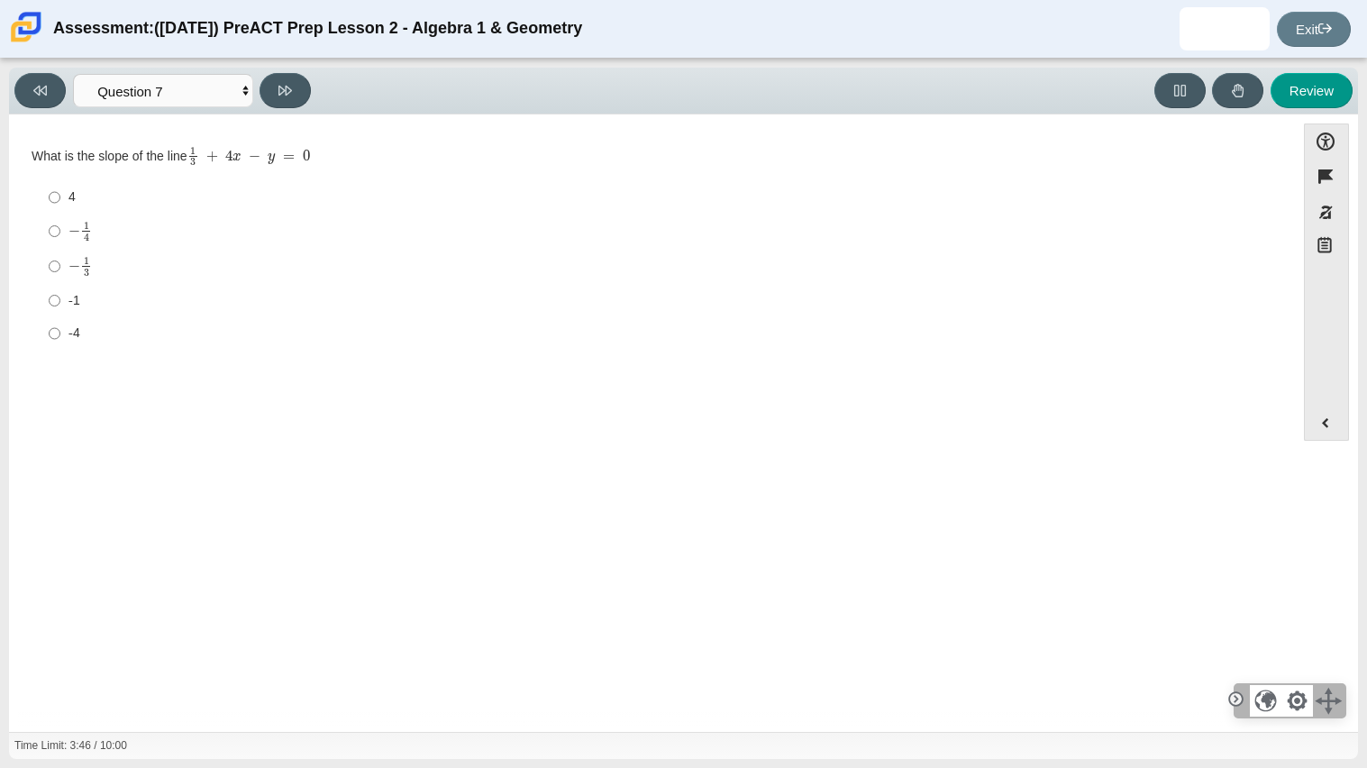
click at [255, 246] on label "− 1 4 negative 1 fourth" at bounding box center [653, 231] width 1235 height 35
click at [60, 246] on input "− 1 4 negative 1 fourth" at bounding box center [55, 231] width 12 height 35
radio input "true"
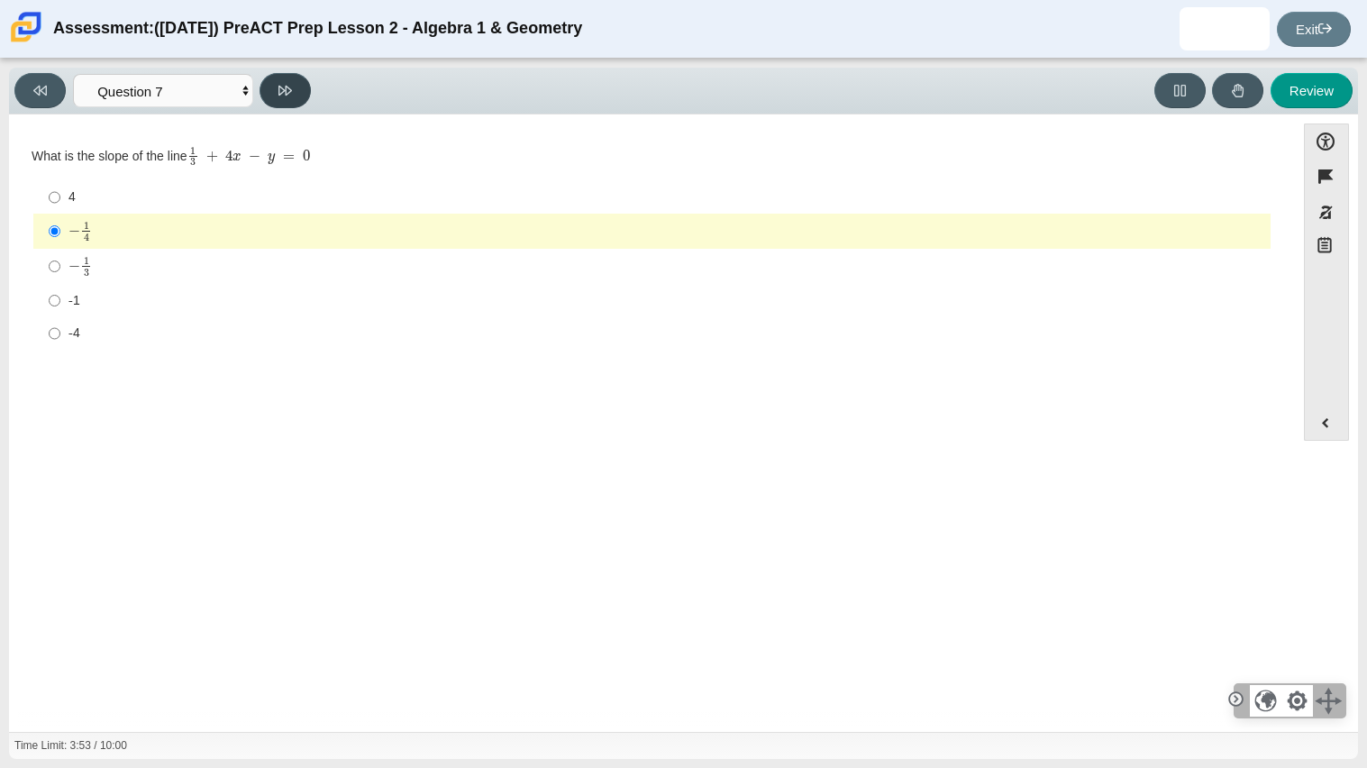
click at [291, 87] on icon at bounding box center [285, 91] width 14 height 14
select select "ce81fe10-bf29-4b5e-8bd7-4f47f2fed4d8"
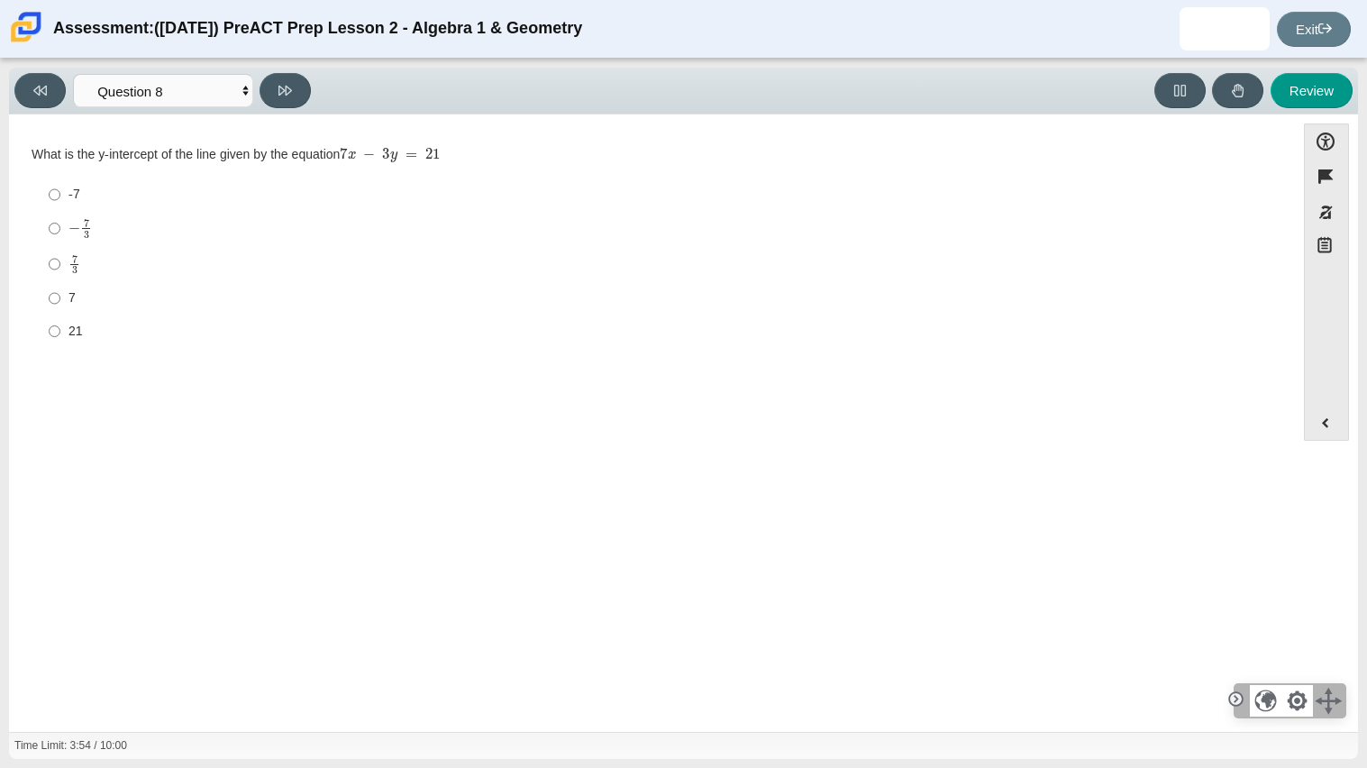
click at [215, 241] on label "− 7 3 negative 7 thirds" at bounding box center [653, 228] width 1235 height 35
click at [60, 241] on input "− 7 3 negative 7 thirds" at bounding box center [55, 228] width 12 height 35
radio input "true"
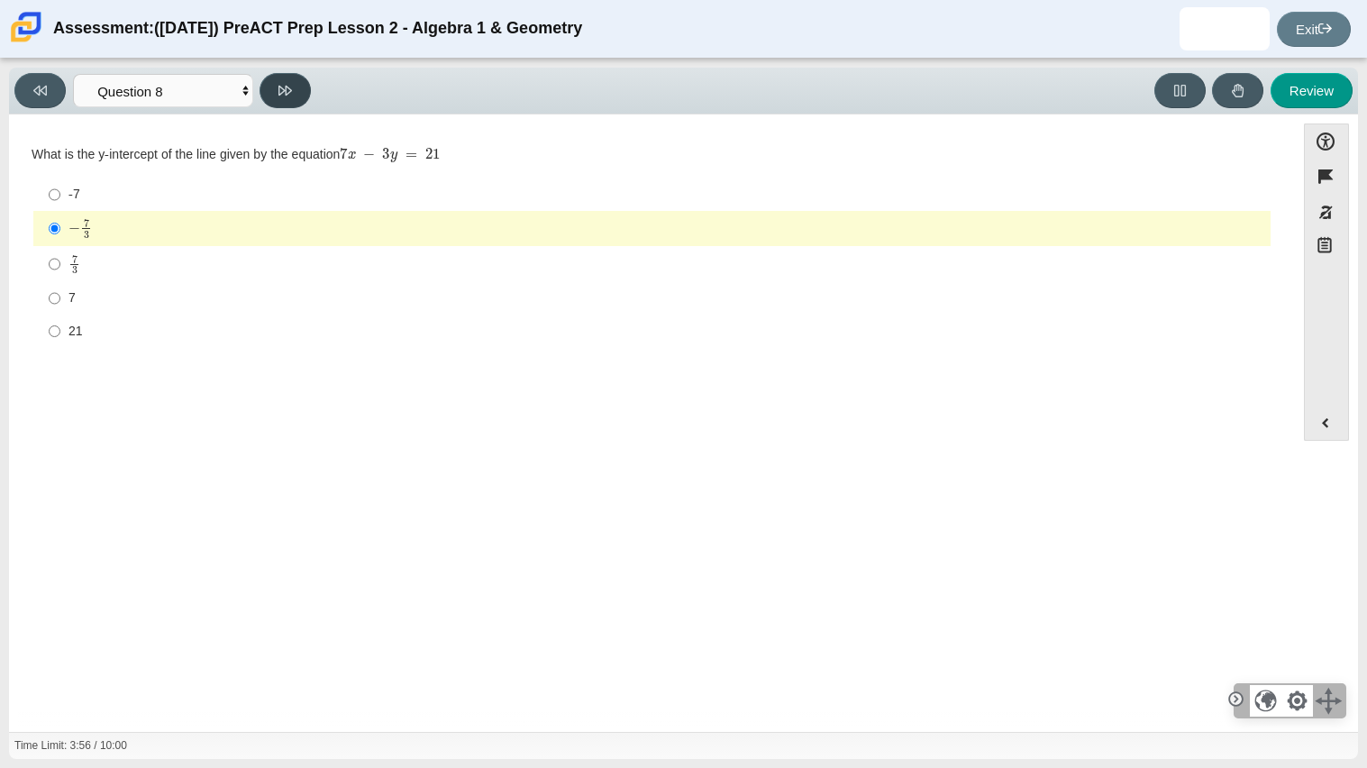
click at [278, 103] on button at bounding box center [285, 90] width 51 height 35
select select "14773eaf-2ca1-47ae-afe7-a624a56f34b3"
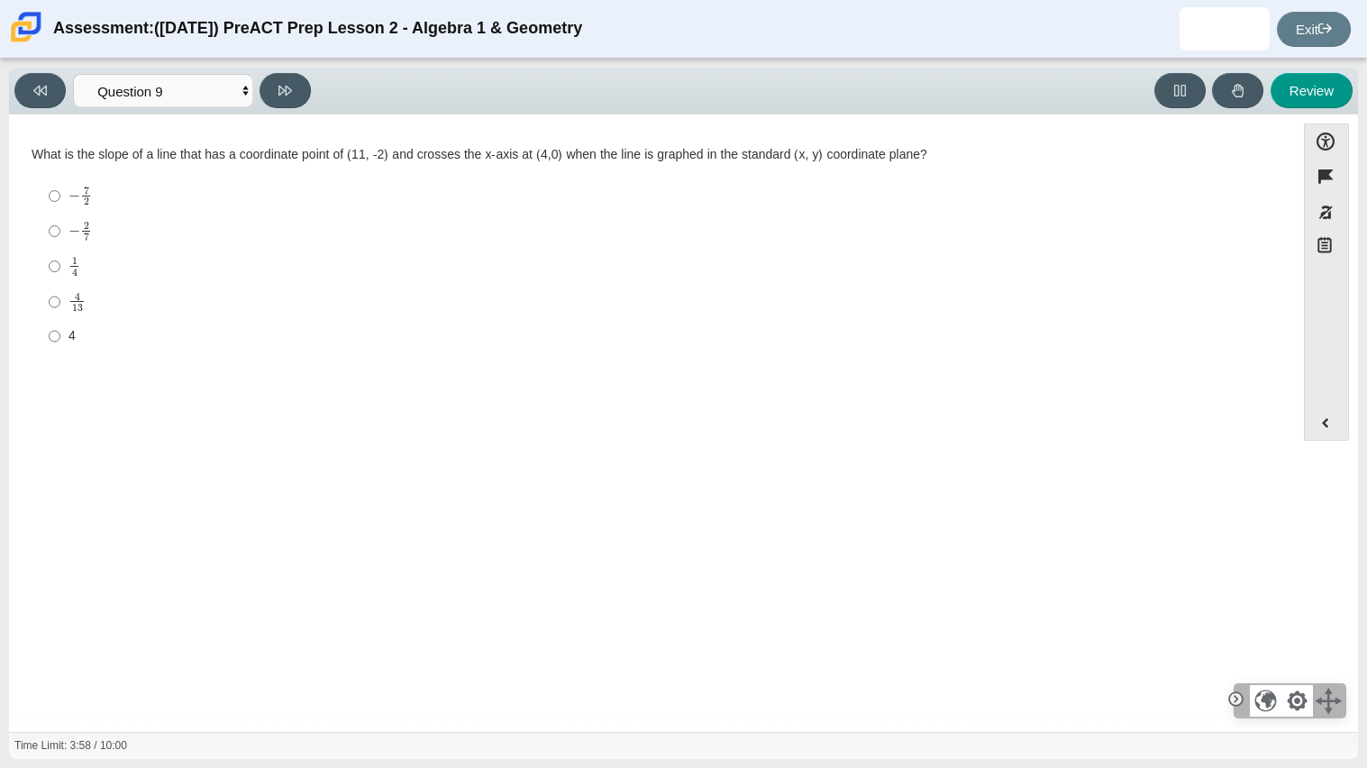
click at [178, 247] on label "− 2 7 negative 2 sevenths" at bounding box center [653, 231] width 1235 height 35
click at [60, 247] on input "− 2 7 negative 2 sevenths" at bounding box center [55, 231] width 12 height 35
radio input "true"
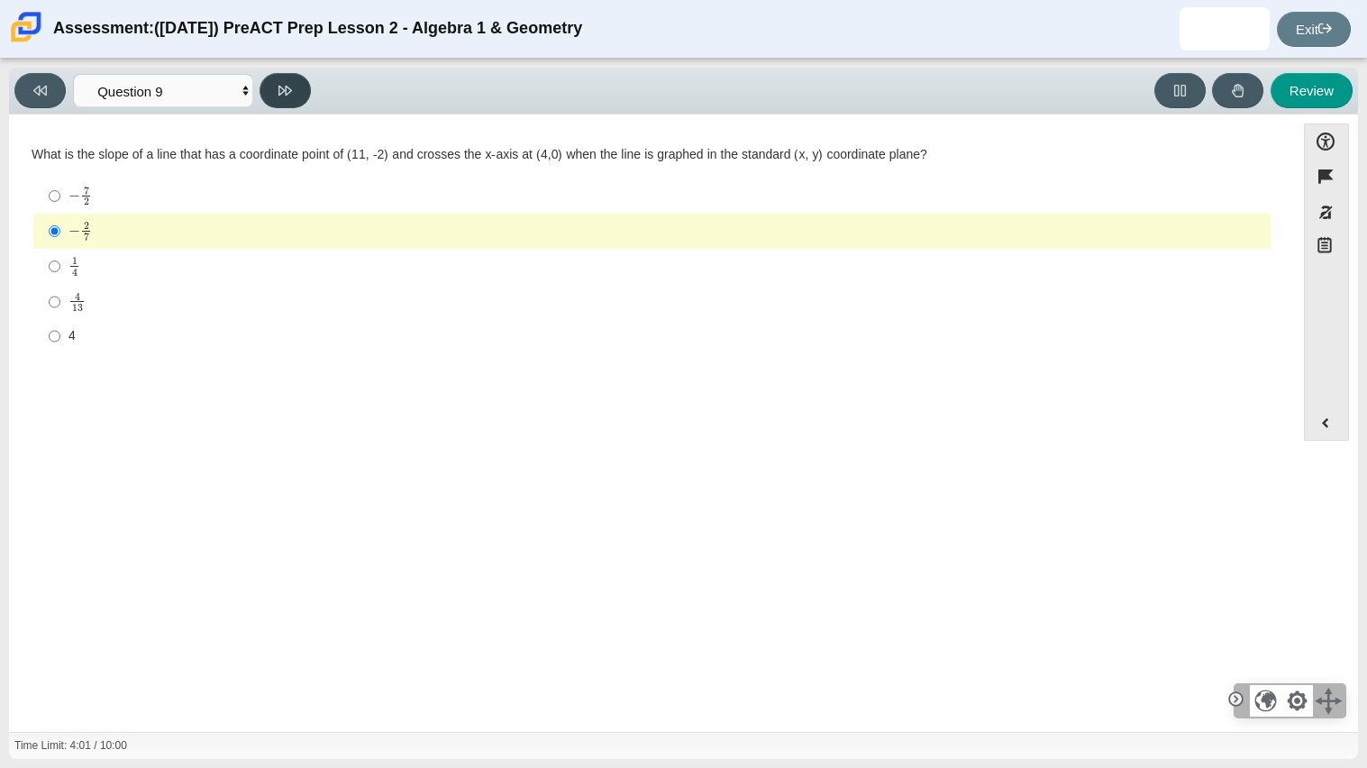
click at [287, 90] on icon at bounding box center [285, 91] width 14 height 14
select select "96b71634-eacb-4f7e-8aef-411727d9bcba"
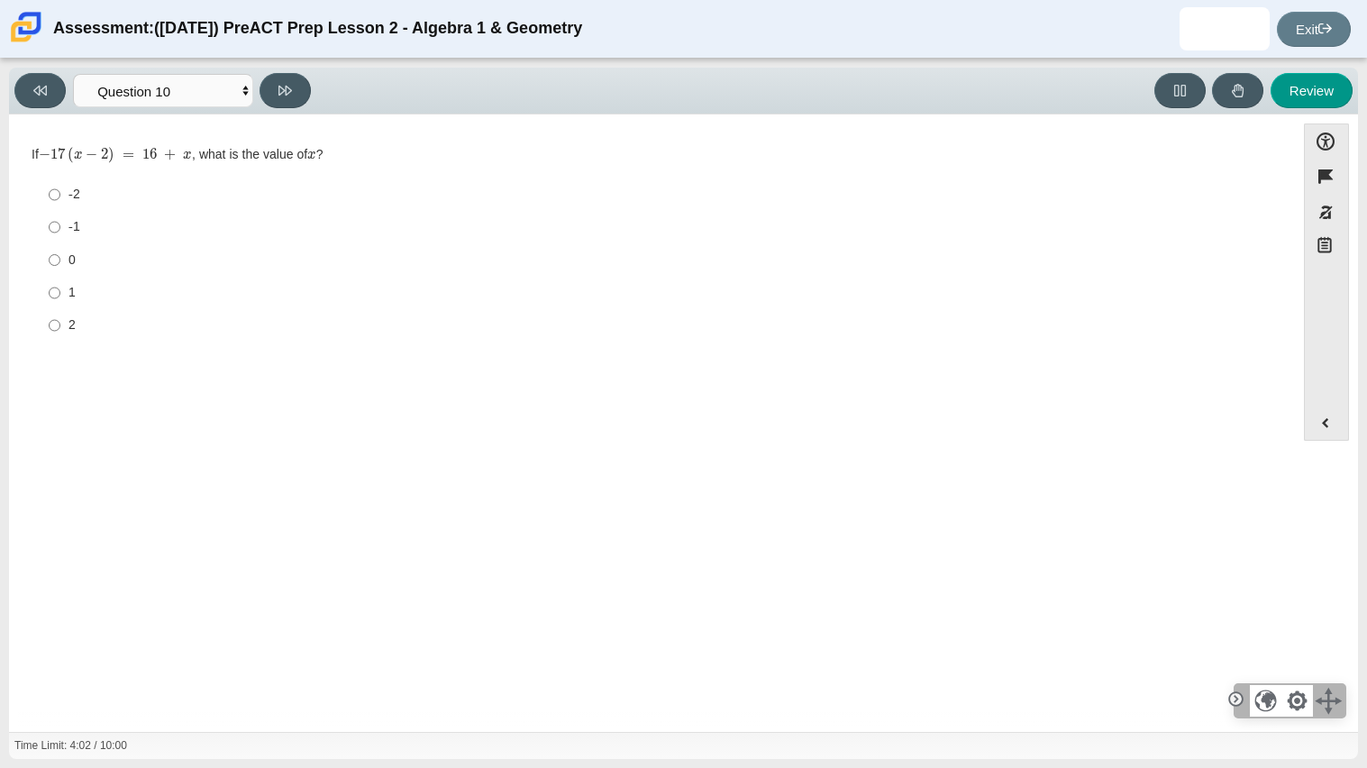
click at [229, 232] on div "-1" at bounding box center [665, 227] width 1195 height 18
click at [60, 232] on input "-1 -1" at bounding box center [55, 227] width 12 height 32
radio input "true"
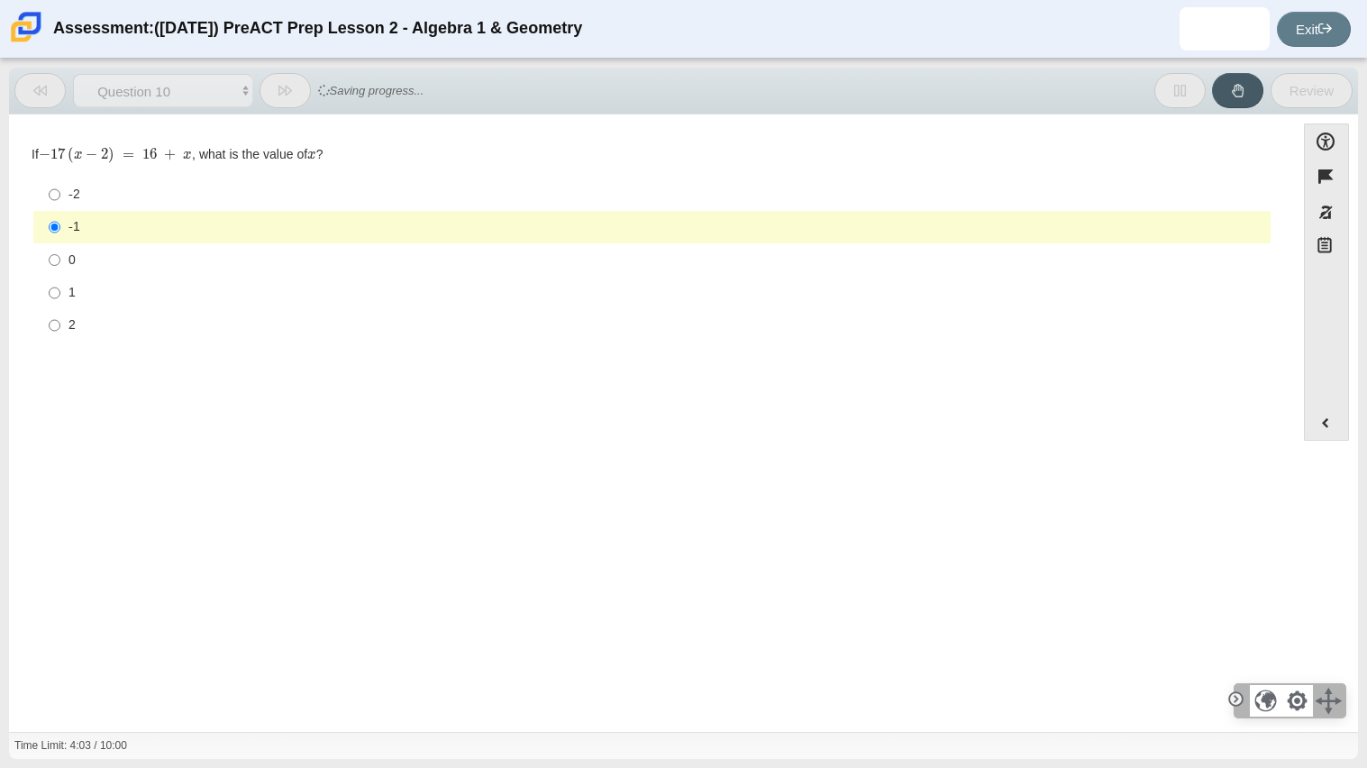
click at [221, 311] on label "2 2" at bounding box center [653, 325] width 1235 height 32
click at [60, 311] on input "2 2" at bounding box center [55, 325] width 12 height 32
radio input "true"
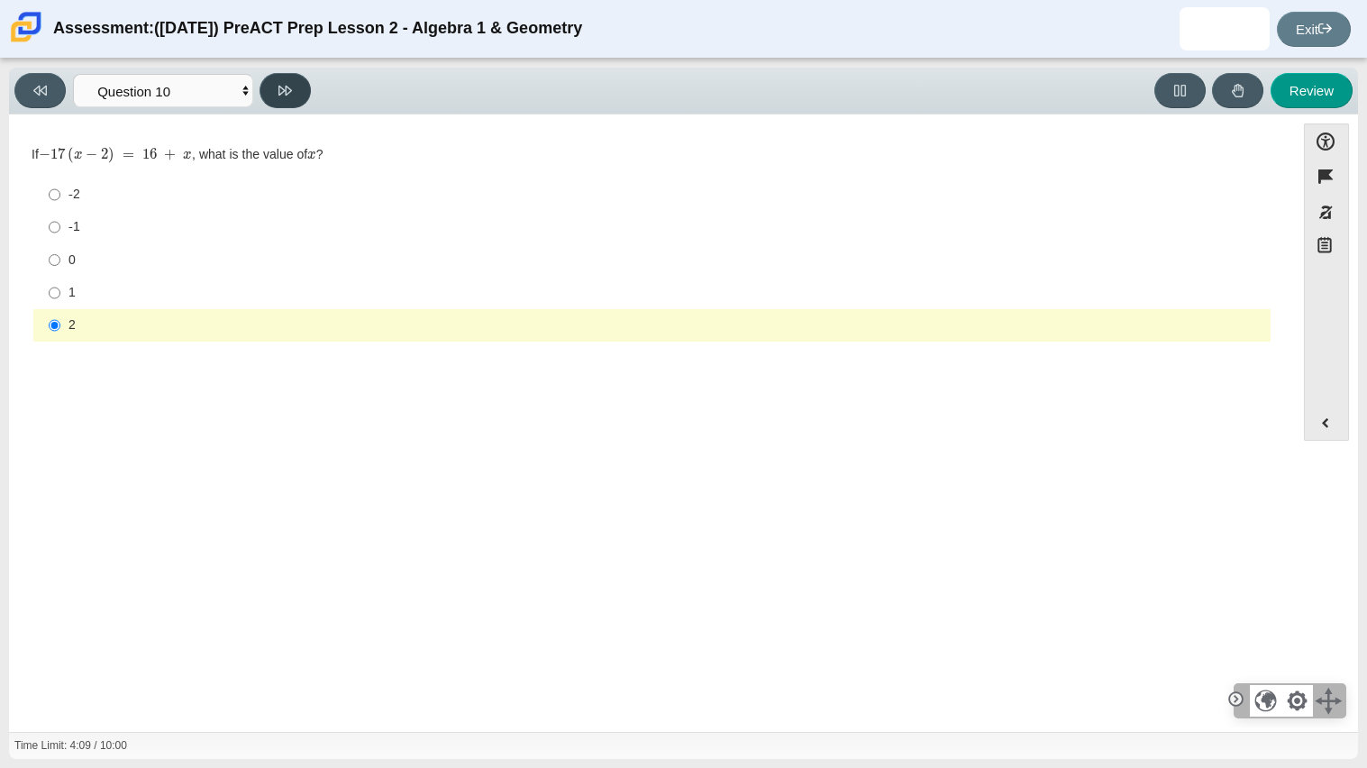
click at [281, 93] on icon at bounding box center [285, 91] width 14 height 14
select select "review"
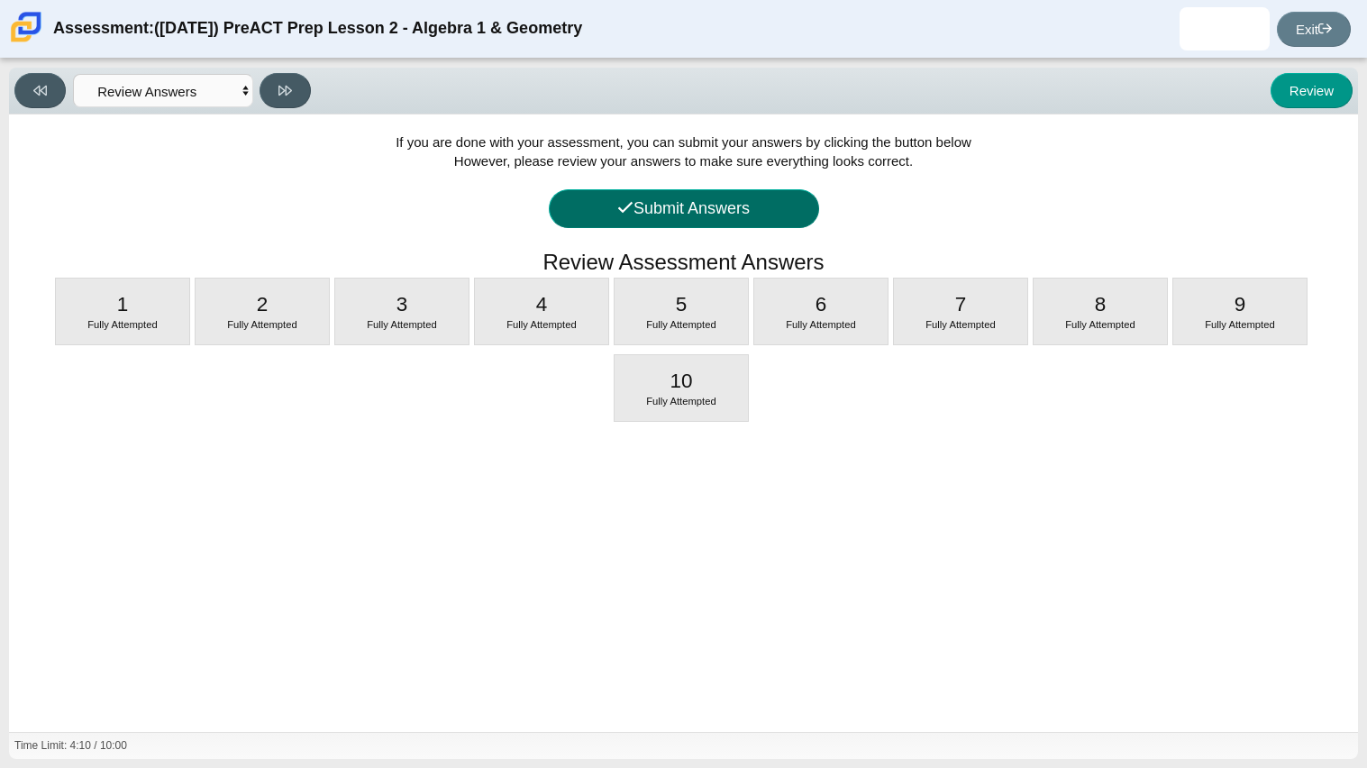
click at [769, 195] on button "Submit Answers" at bounding box center [684, 208] width 270 height 39
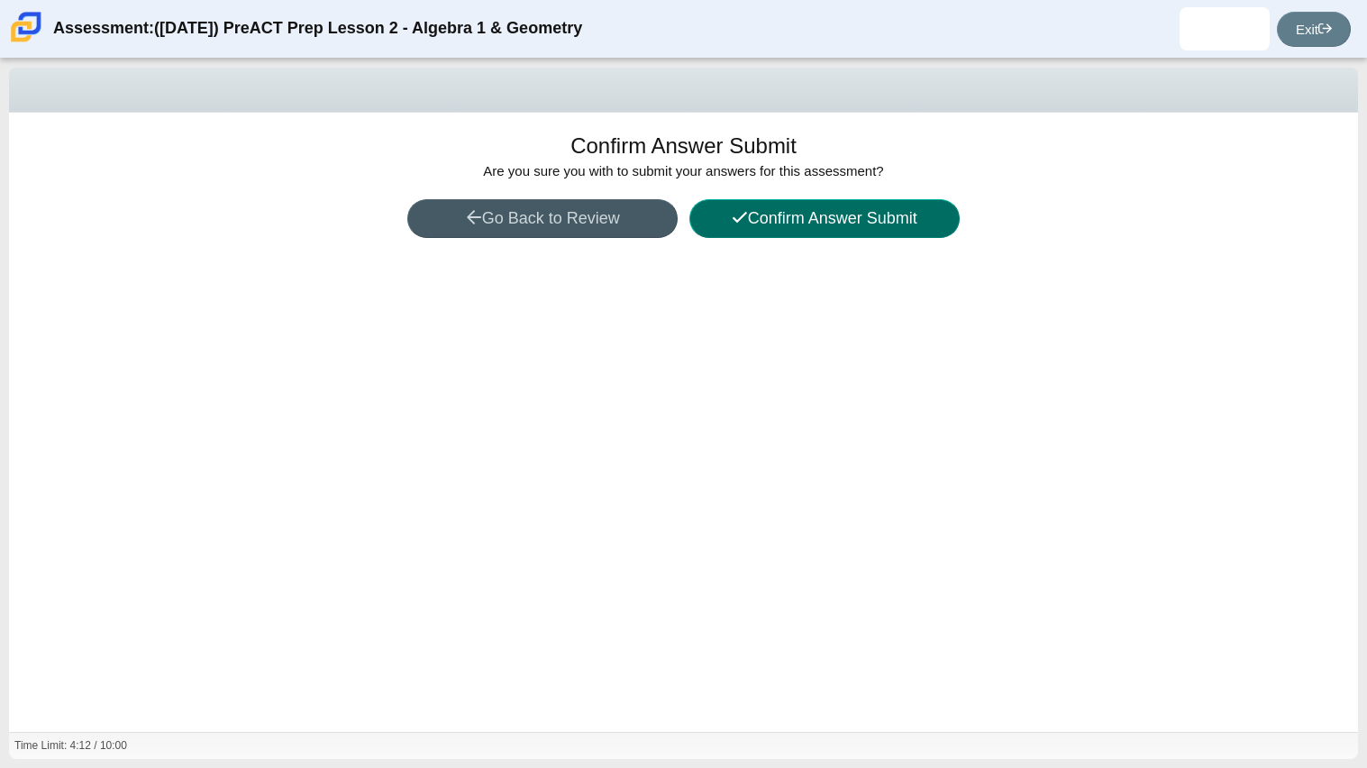
click at [777, 219] on button "Confirm Answer Submit" at bounding box center [824, 218] width 270 height 39
